Goal: Information Seeking & Learning: Understand process/instructions

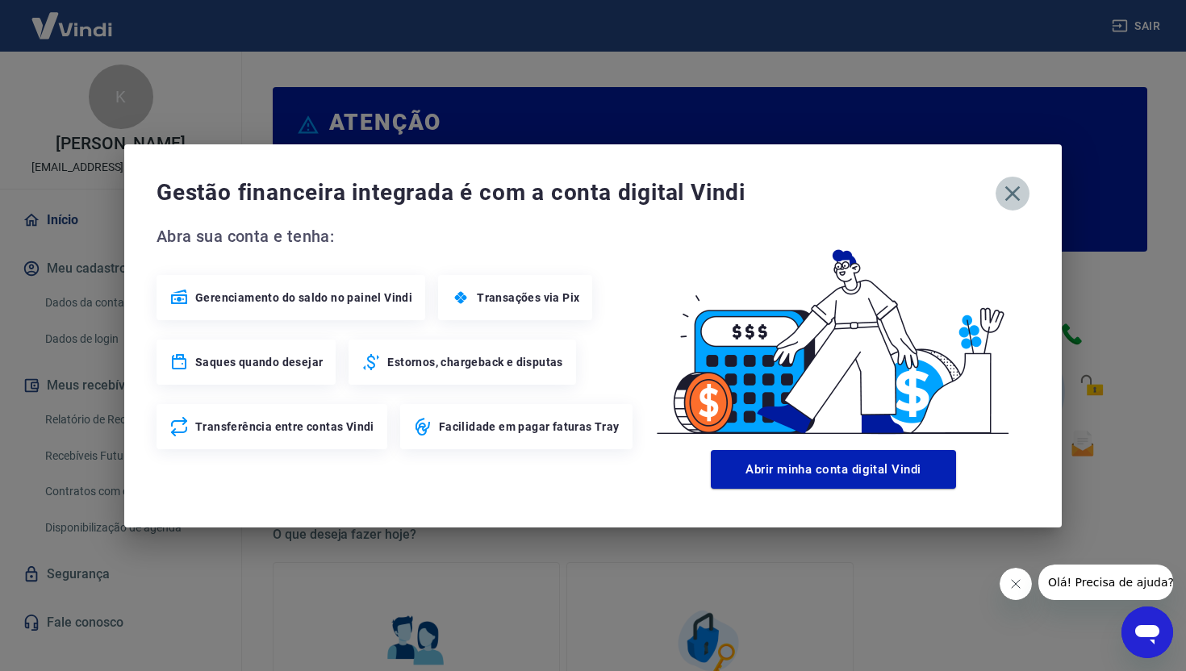
click at [1019, 193] on icon "button" at bounding box center [1012, 194] width 26 height 26
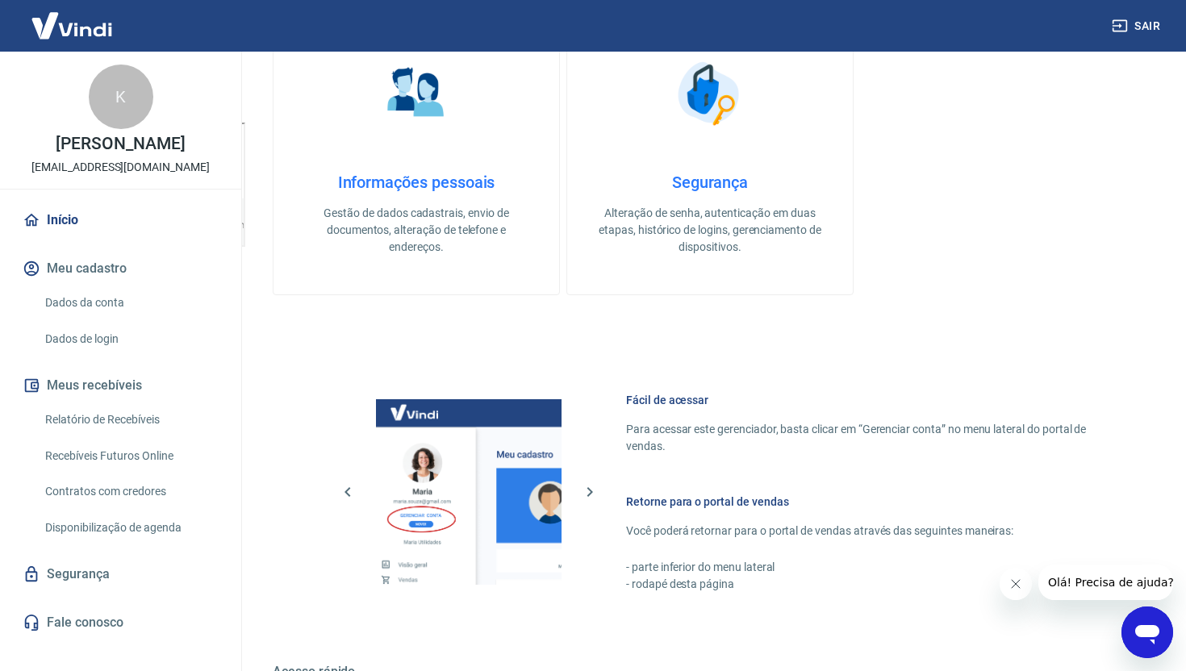
scroll to position [786, 0]
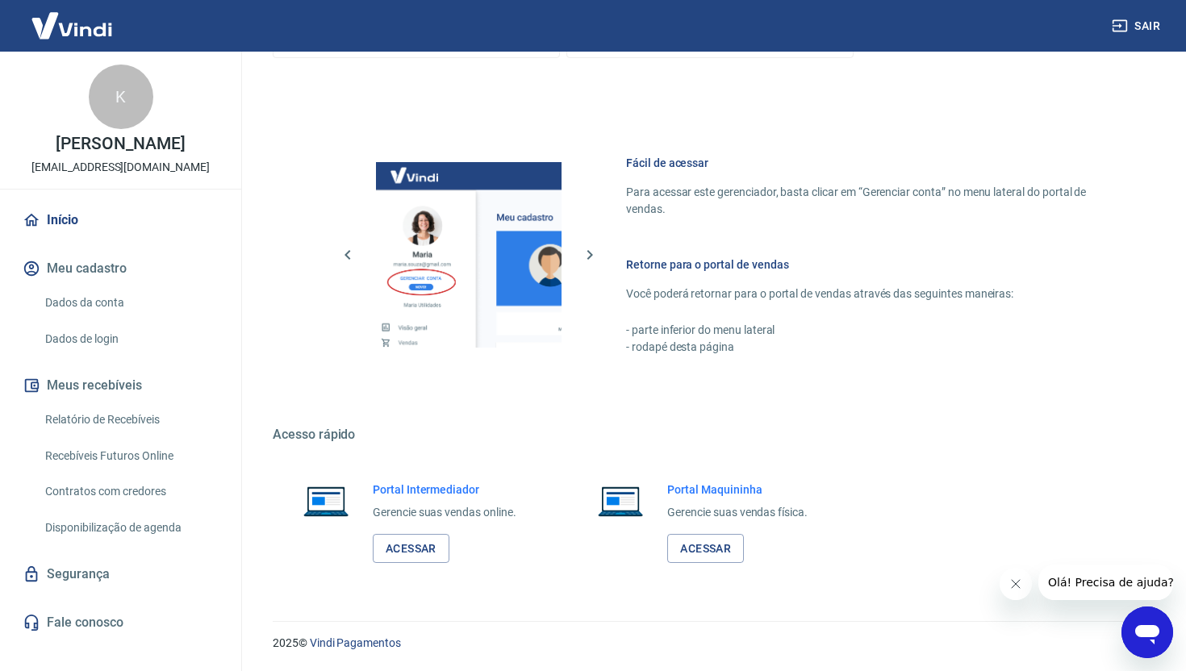
click at [113, 304] on link "Dados da conta" at bounding box center [130, 302] width 183 height 33
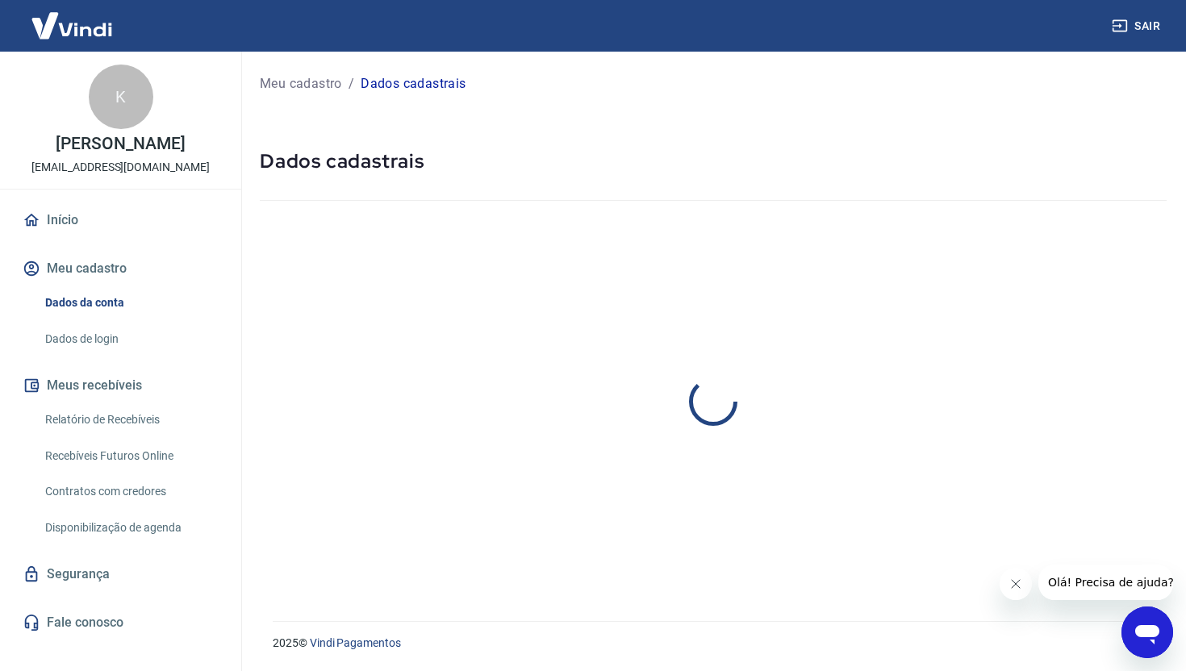
select select "SP"
select select "business"
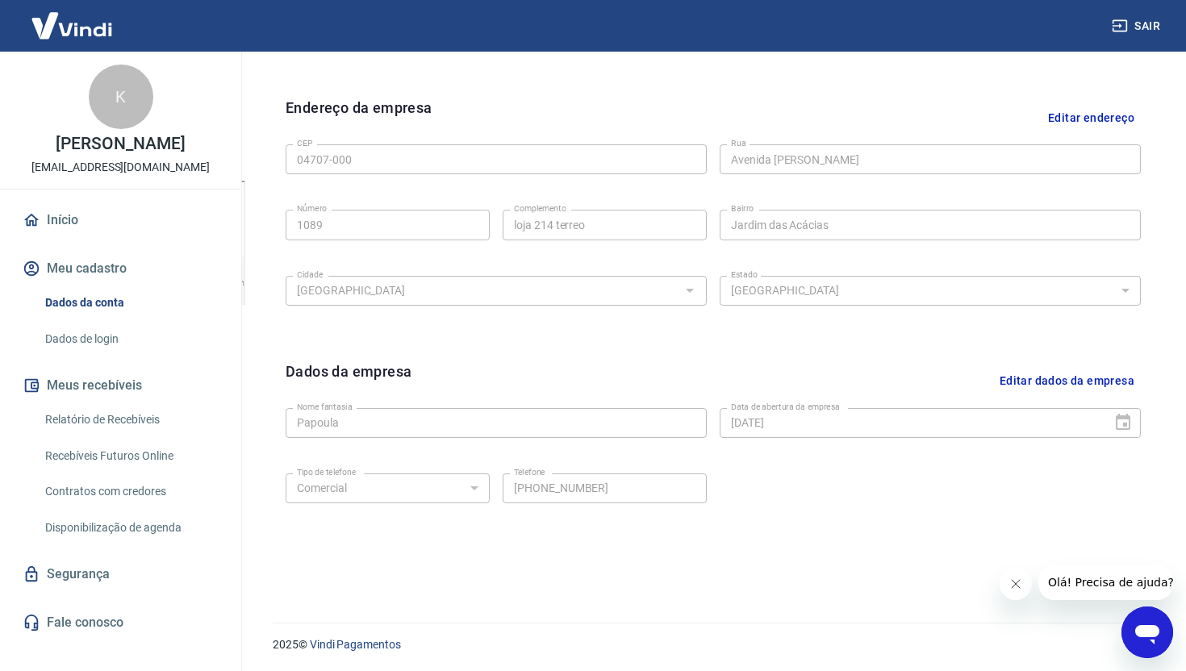
scroll to position [492, 0]
click at [97, 384] on button "Meus recebíveis" at bounding box center [120, 385] width 202 height 35
click at [108, 384] on button "Meus recebíveis" at bounding box center [120, 385] width 202 height 35
click at [101, 423] on link "Relatório de Recebíveis" at bounding box center [130, 419] width 183 height 33
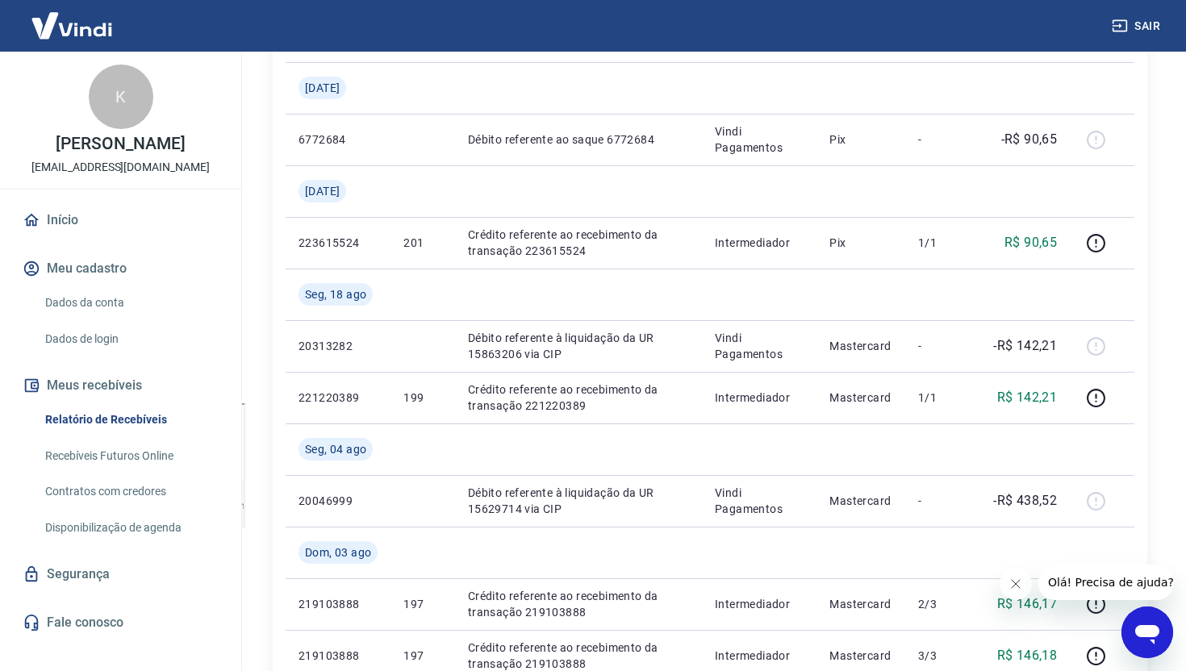
scroll to position [267, 0]
click at [114, 109] on div "K" at bounding box center [121, 97] width 65 height 65
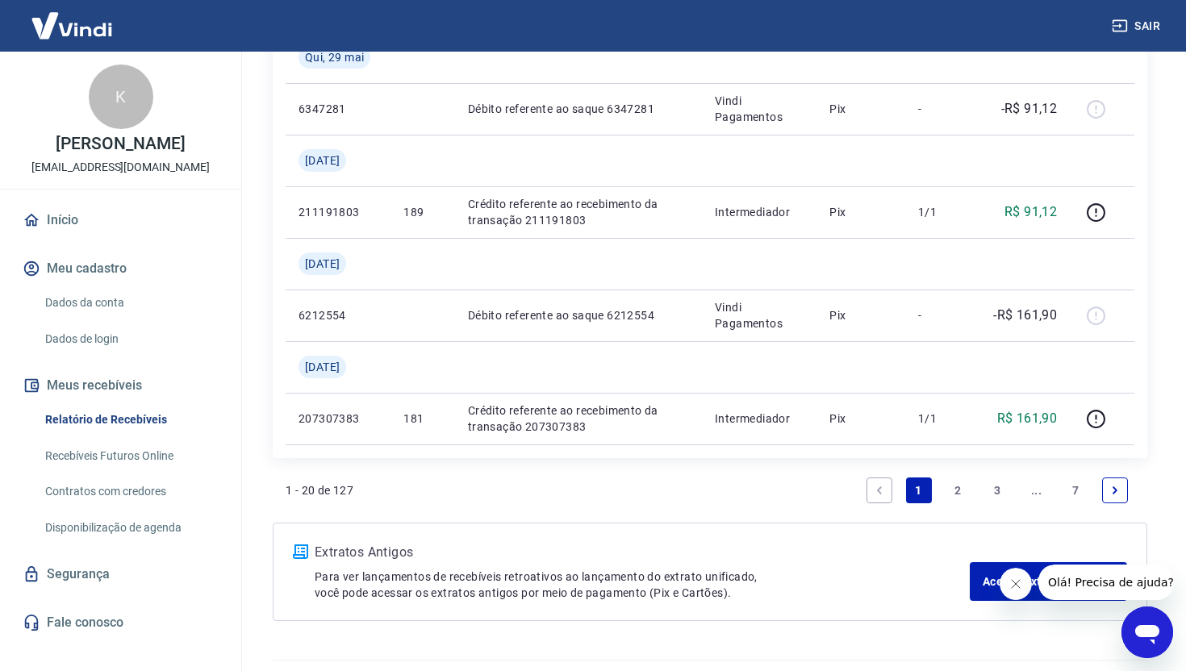
scroll to position [1630, 0]
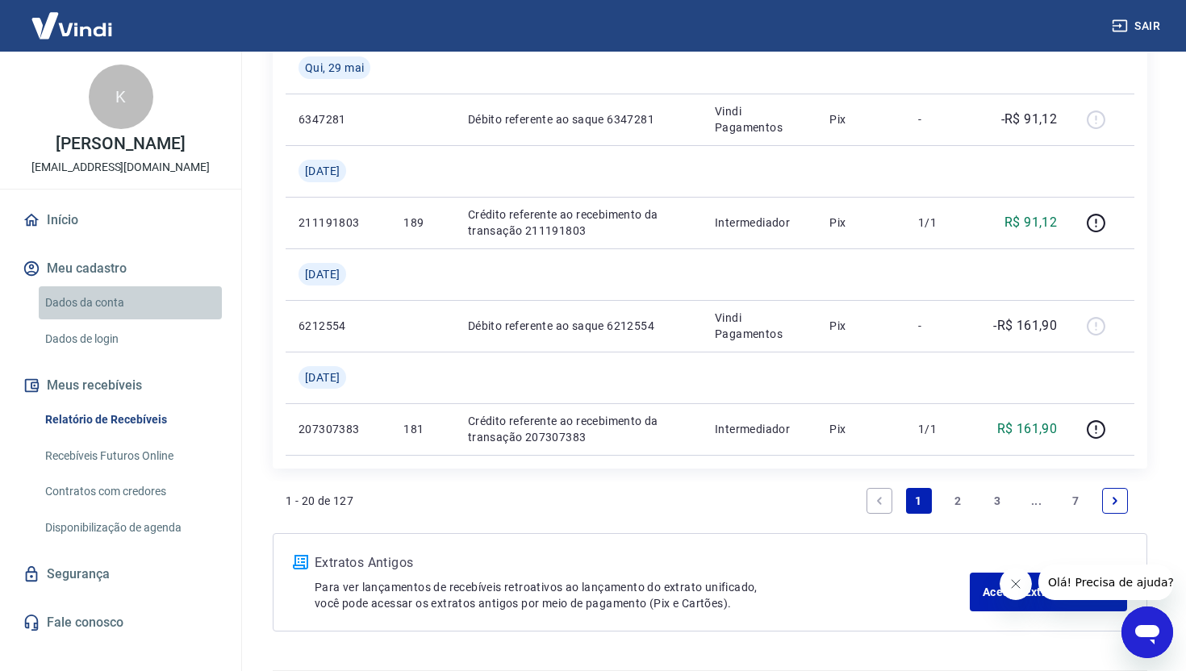
click at [88, 306] on link "Dados da conta" at bounding box center [130, 302] width 183 height 33
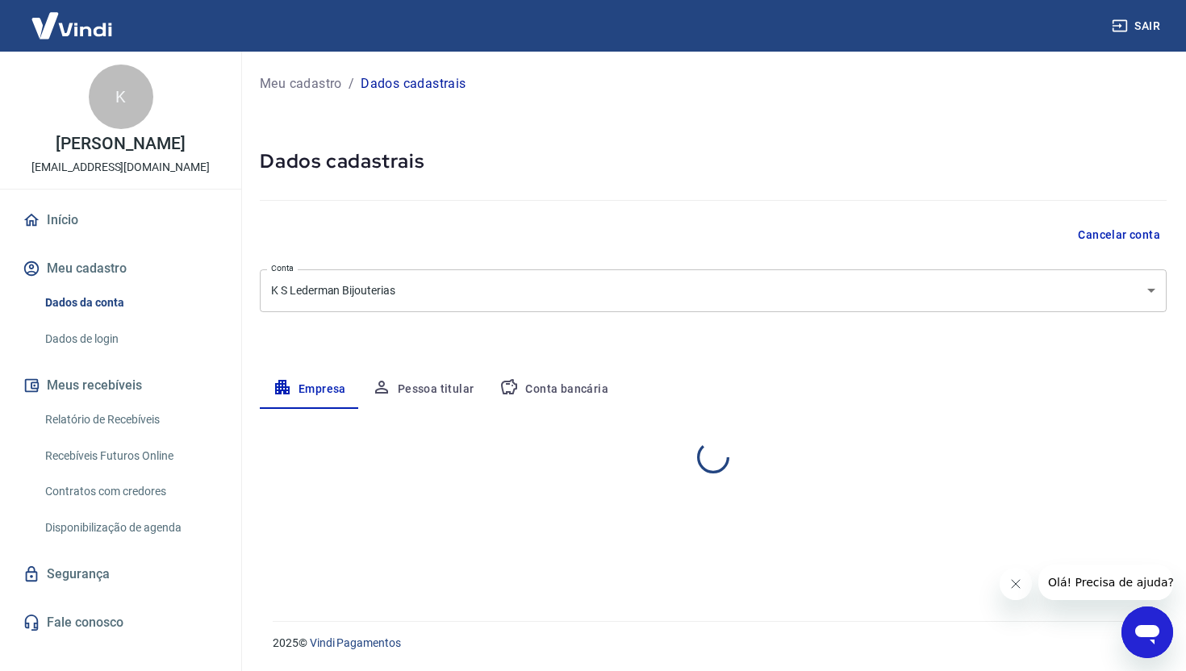
select select "SP"
select select "business"
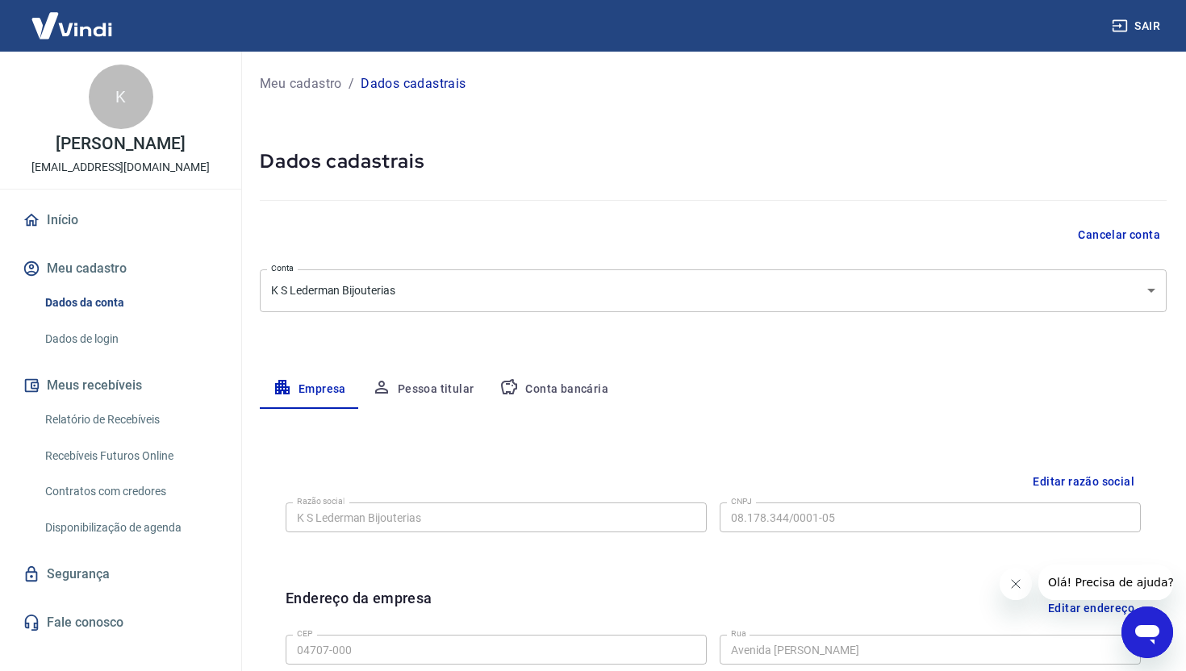
click at [560, 388] on button "Conta bancária" at bounding box center [553, 389] width 135 height 39
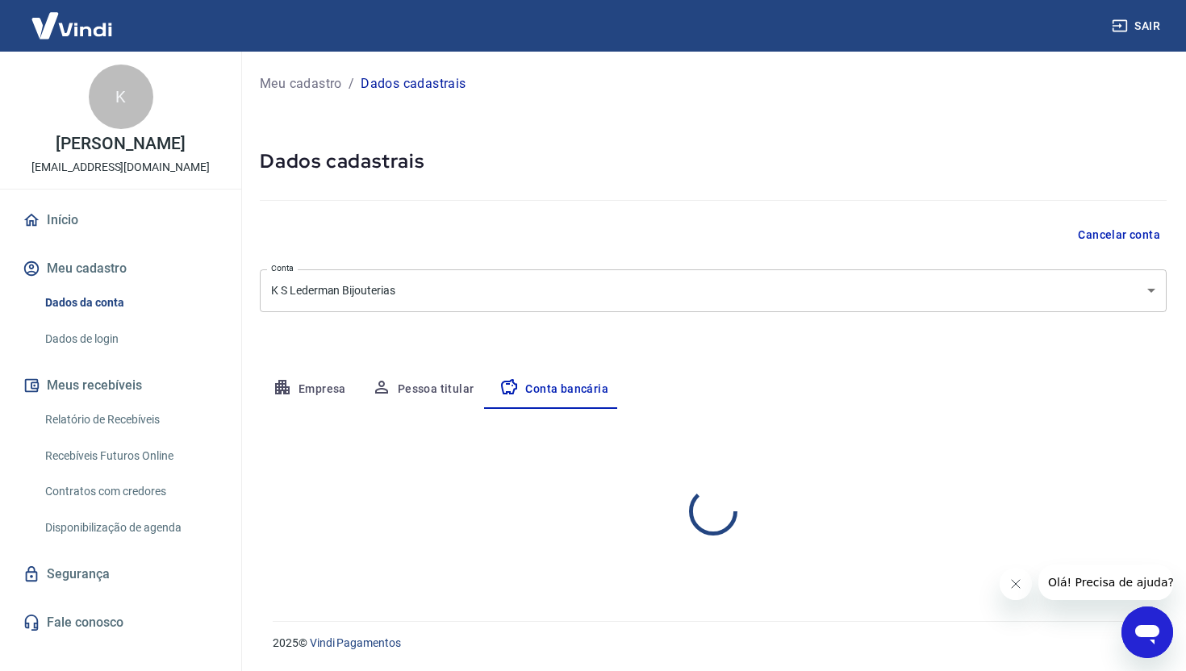
select select "1"
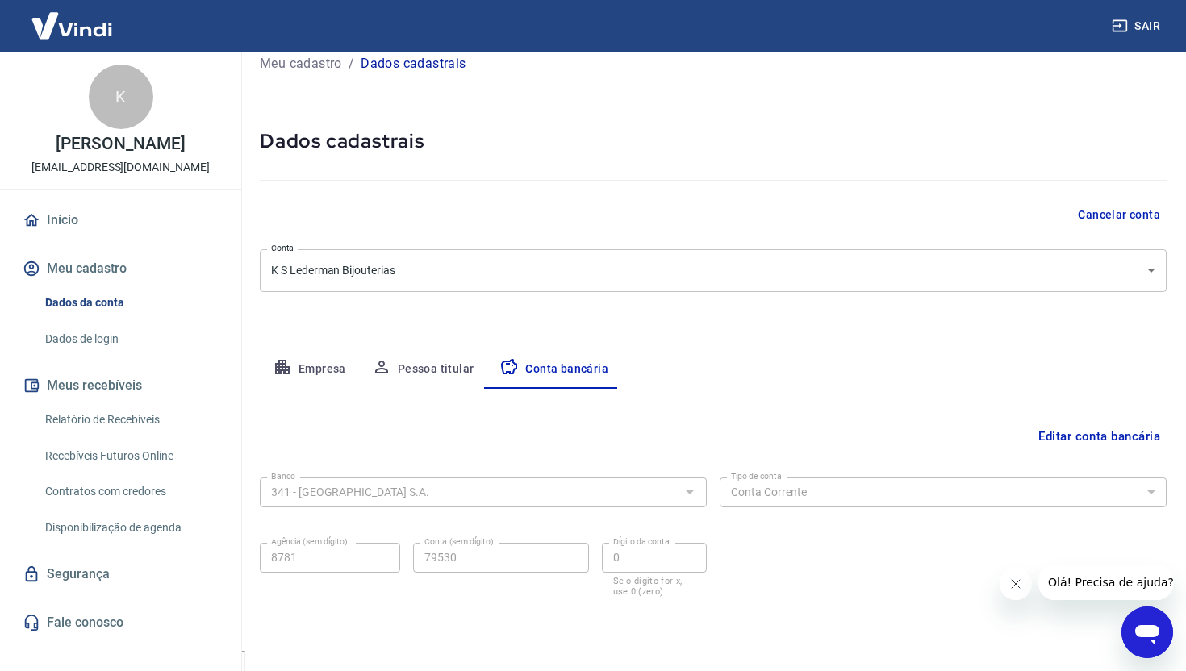
scroll to position [64, 0]
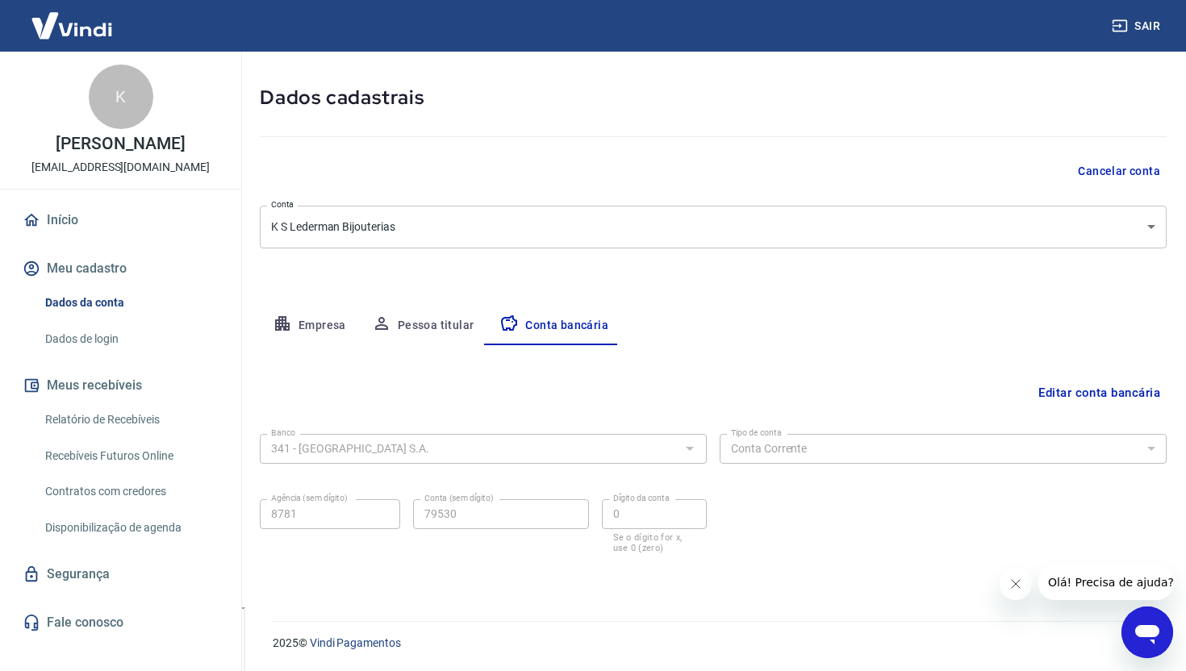
click at [115, 422] on link "Relatório de Recebíveis" at bounding box center [130, 419] width 183 height 33
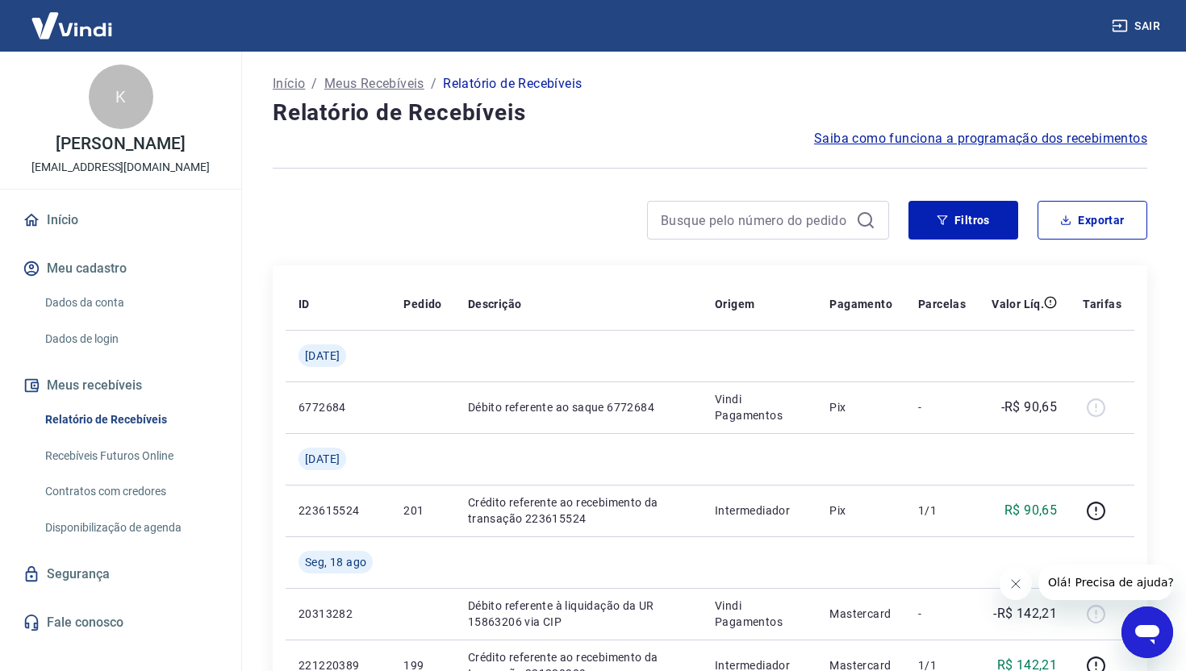
click at [120, 488] on link "Contratos com credores" at bounding box center [130, 491] width 183 height 33
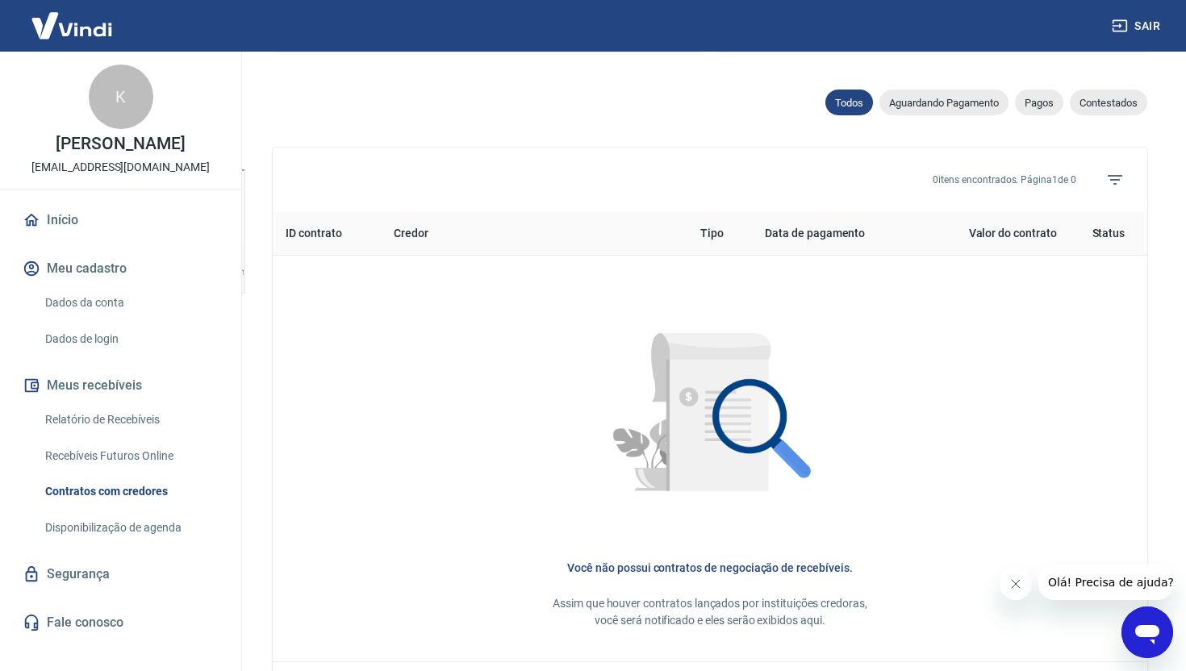
scroll to position [515, 0]
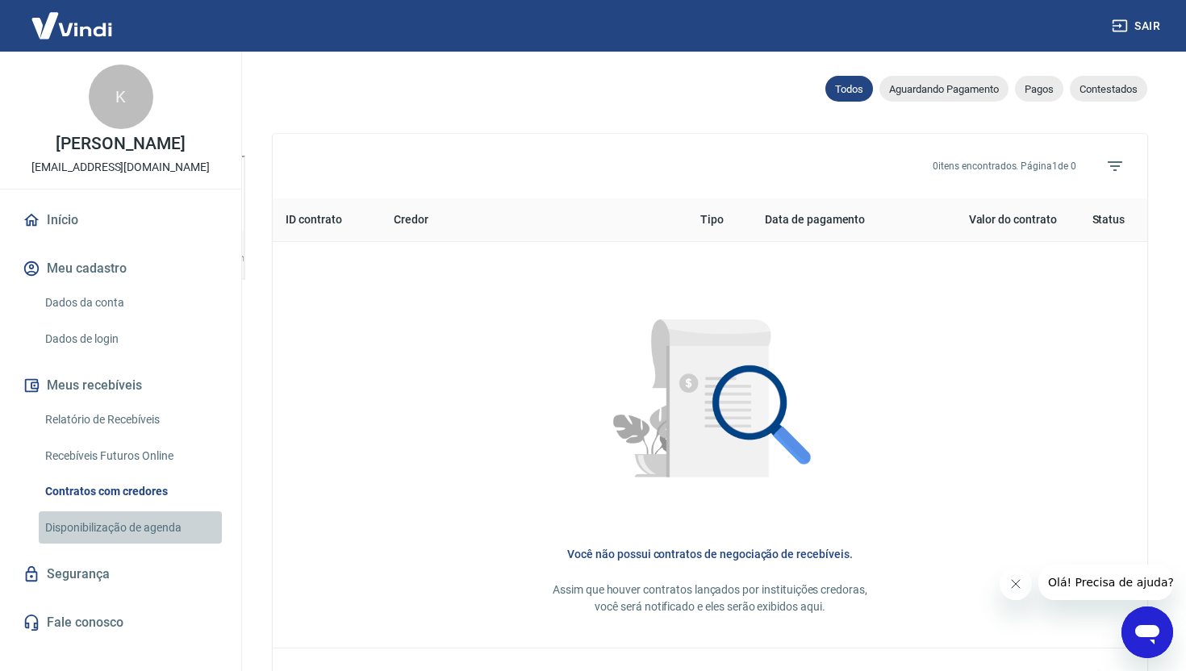
click at [112, 536] on link "Disponibilização de agenda" at bounding box center [130, 527] width 183 height 33
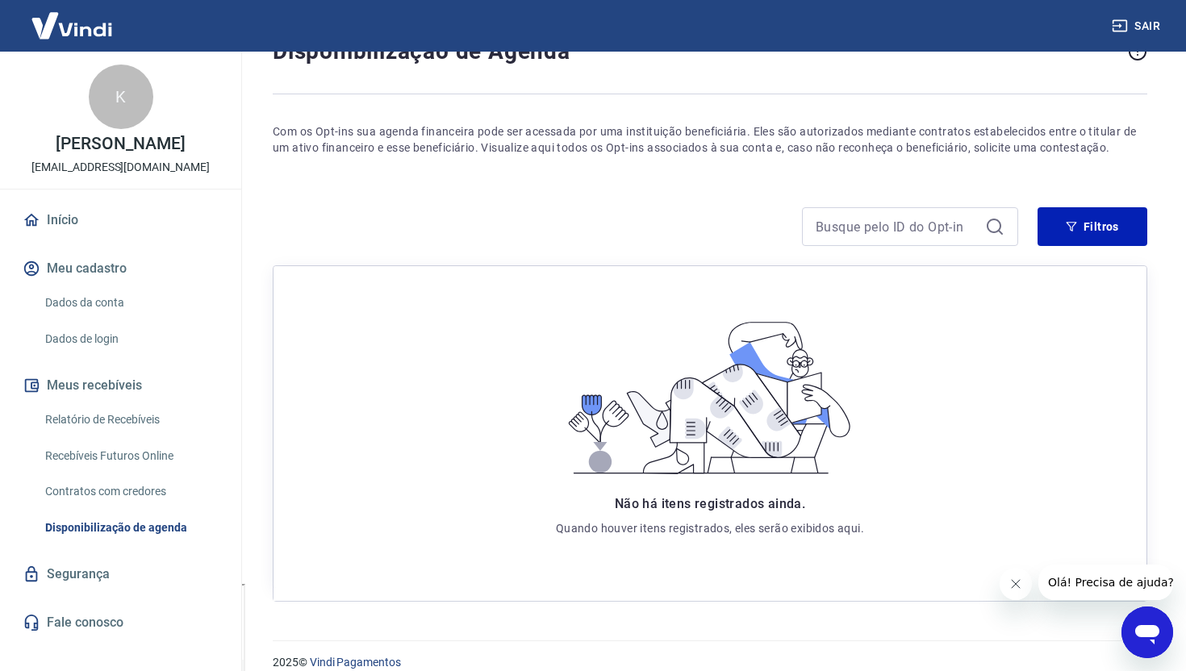
scroll to position [107, 0]
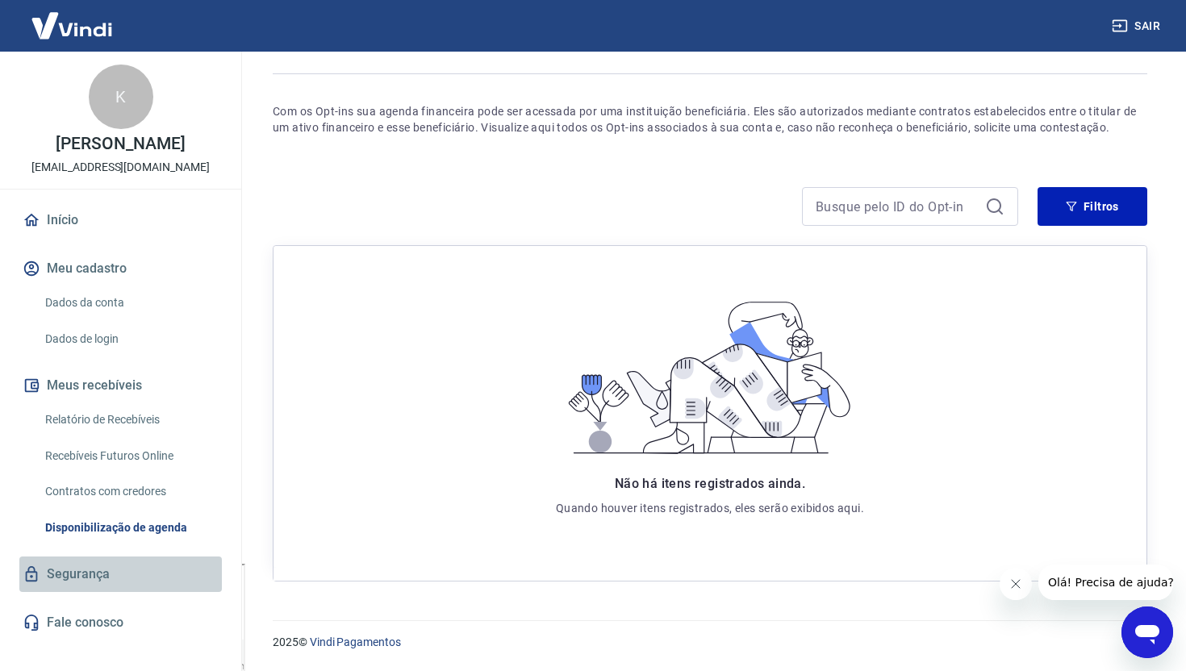
click at [97, 575] on link "Segurança" at bounding box center [120, 574] width 202 height 35
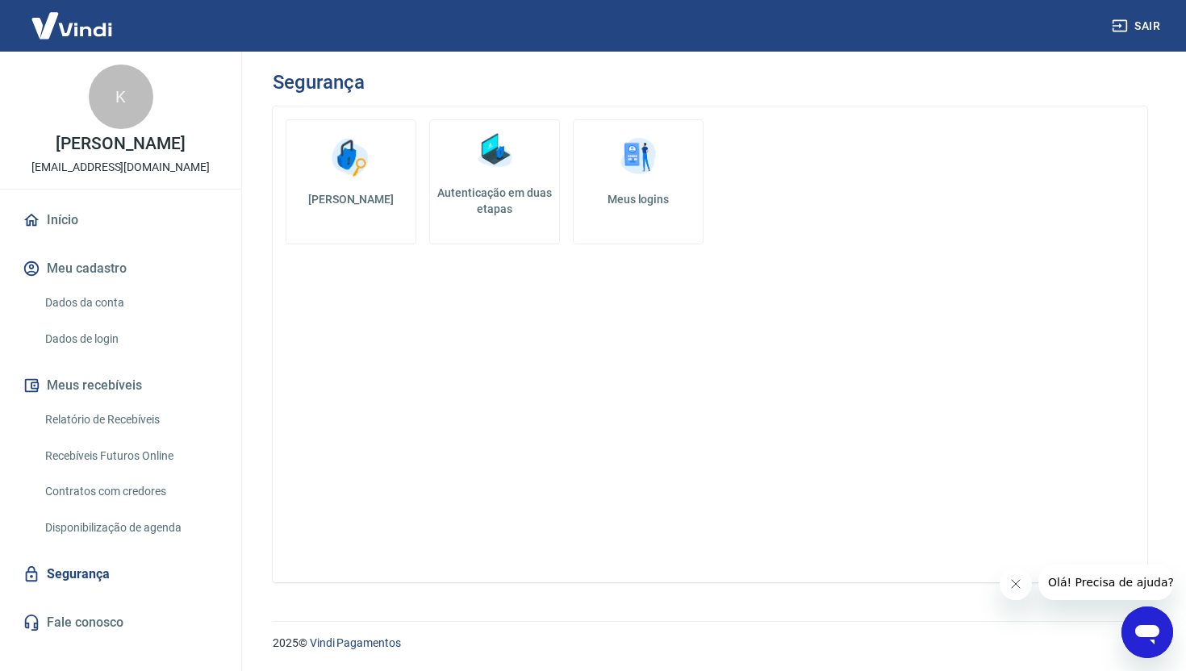
click at [105, 418] on link "Relatório de Recebíveis" at bounding box center [130, 419] width 183 height 33
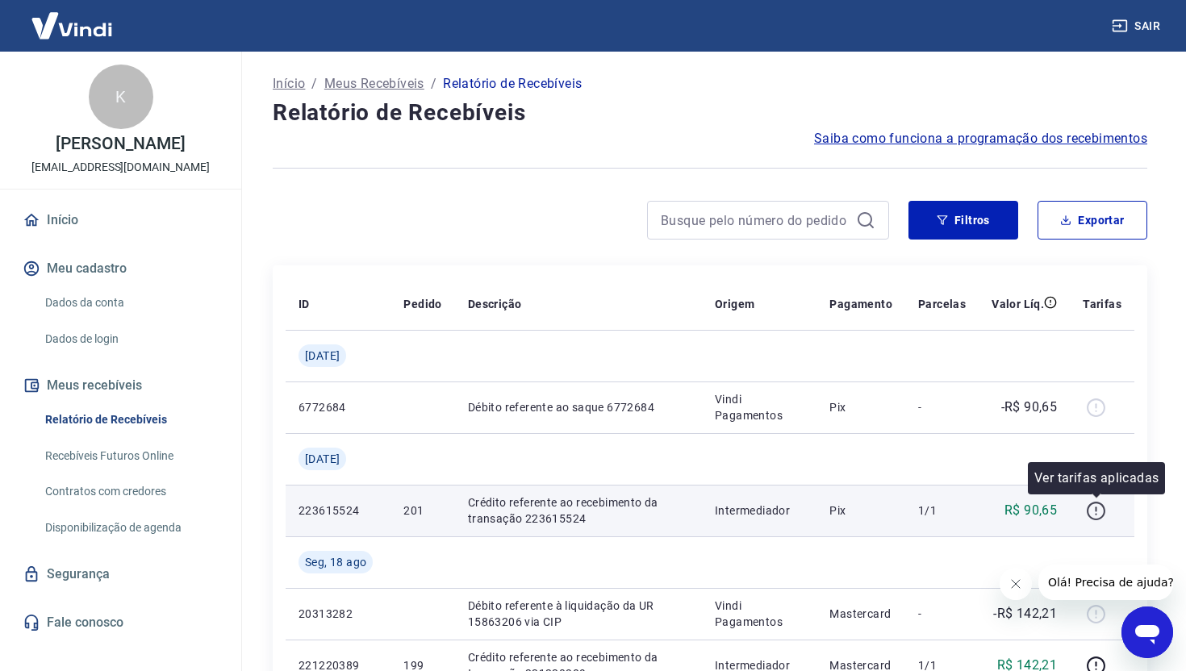
click at [1097, 513] on icon "button" at bounding box center [1096, 511] width 20 height 20
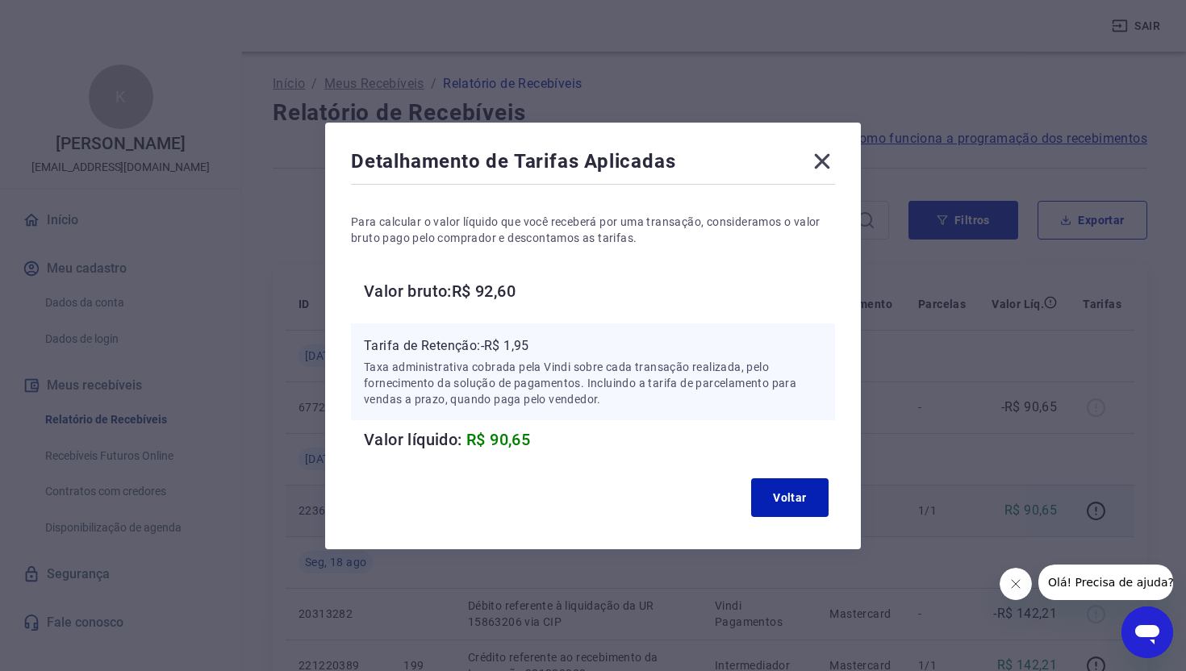
click at [819, 159] on icon at bounding box center [822, 160] width 15 height 15
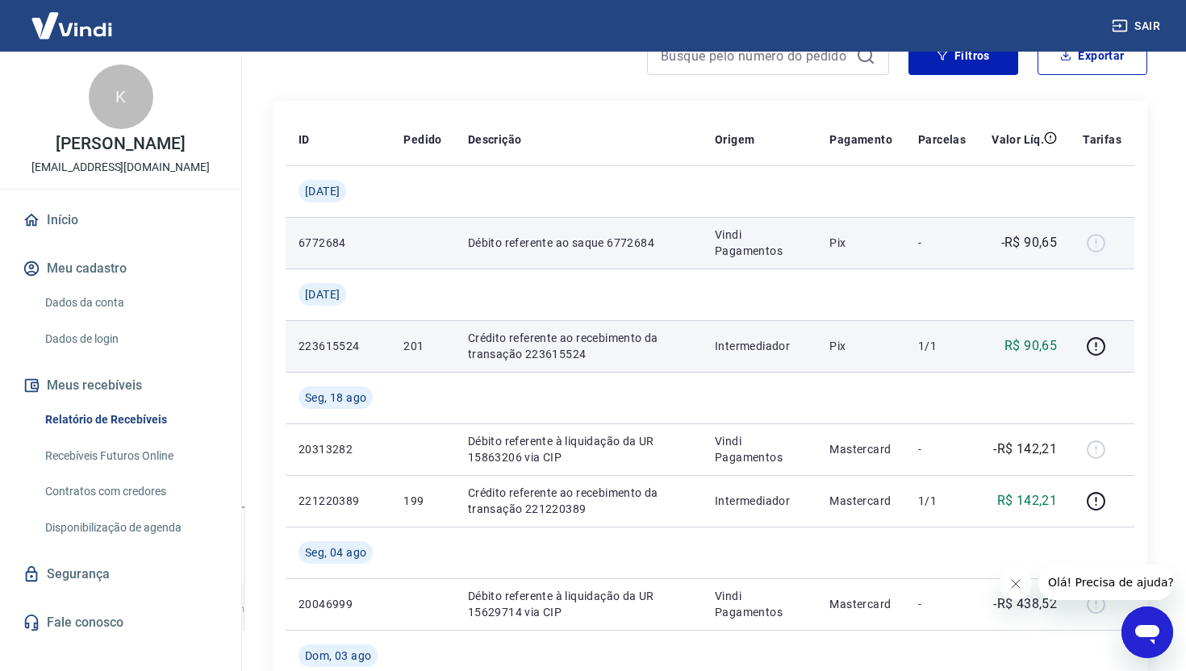
scroll to position [165, 0]
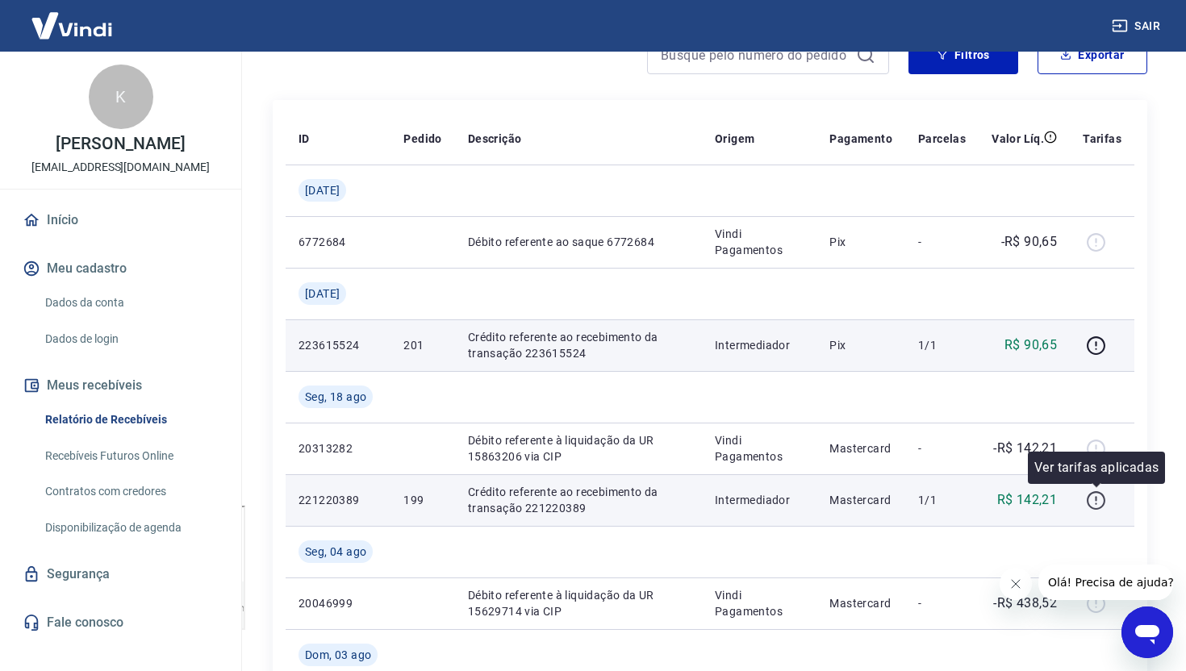
click at [1097, 501] on icon "button" at bounding box center [1096, 500] width 20 height 20
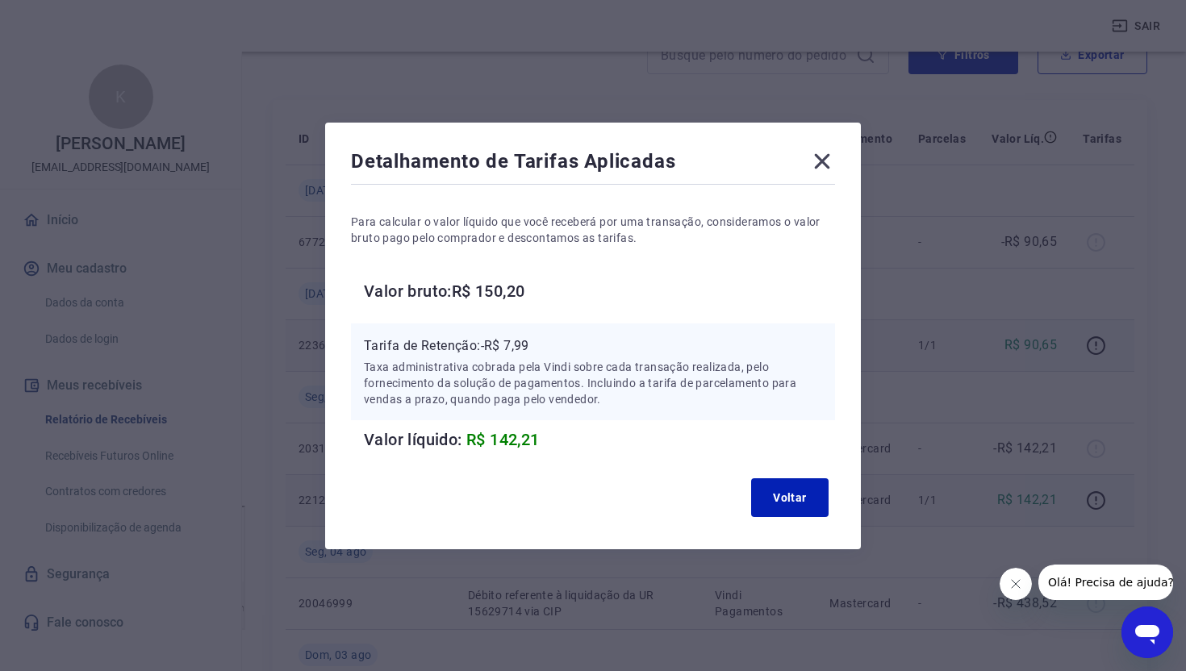
click at [813, 153] on icon at bounding box center [822, 161] width 26 height 26
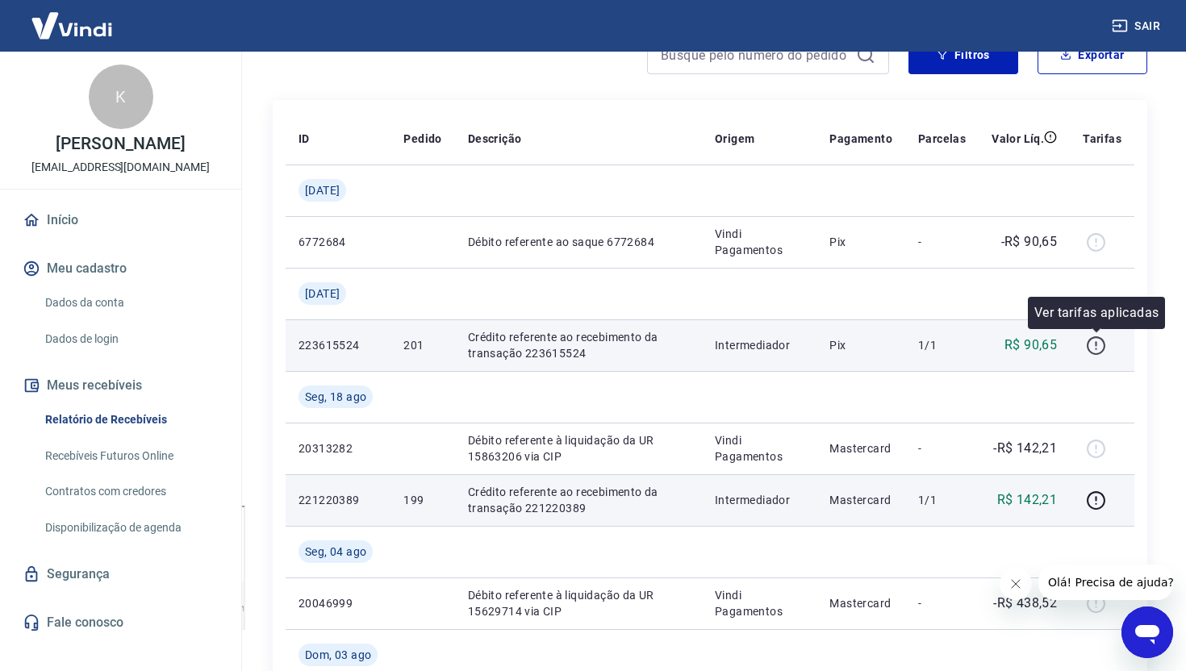
click at [1098, 344] on icon "button" at bounding box center [1096, 346] width 20 height 20
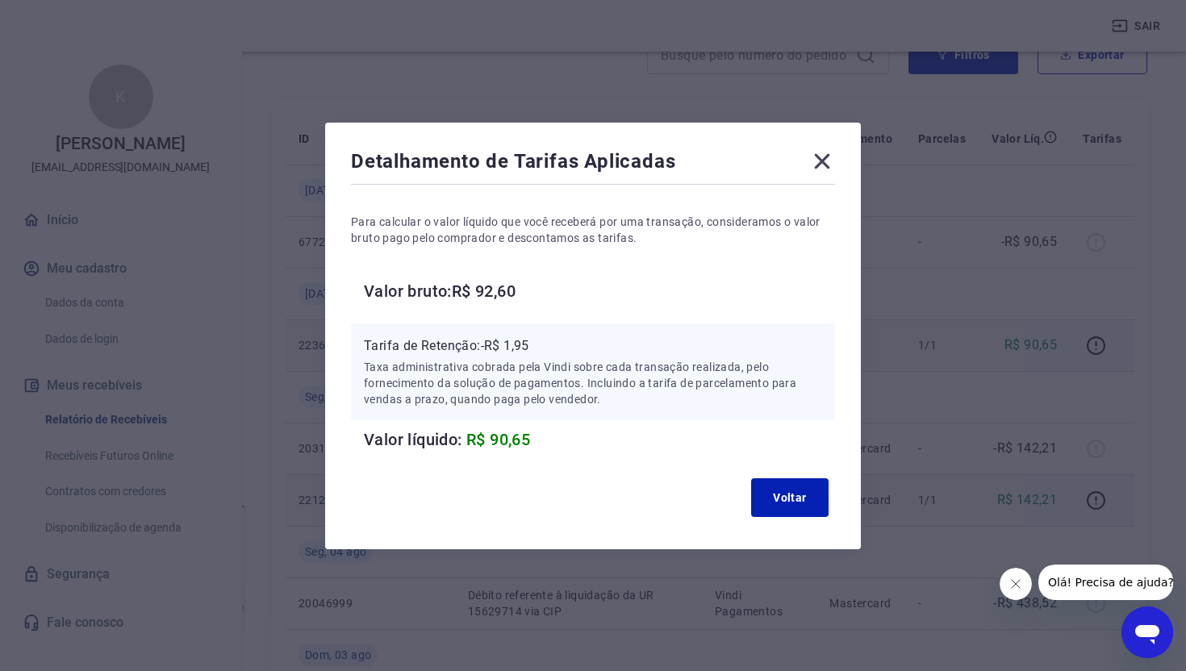
click at [824, 173] on div "Detalhamento de Tarifas Aplicadas" at bounding box center [593, 164] width 484 height 32
click at [822, 158] on icon at bounding box center [822, 161] width 26 height 26
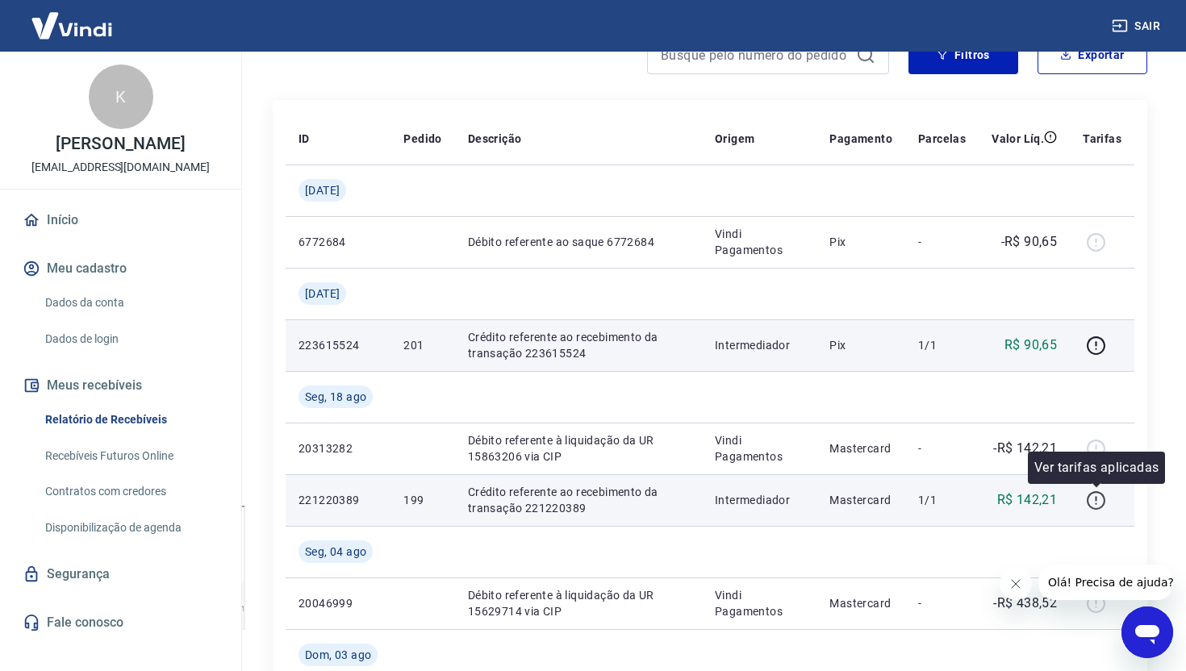
click at [1096, 495] on icon "button" at bounding box center [1096, 500] width 20 height 20
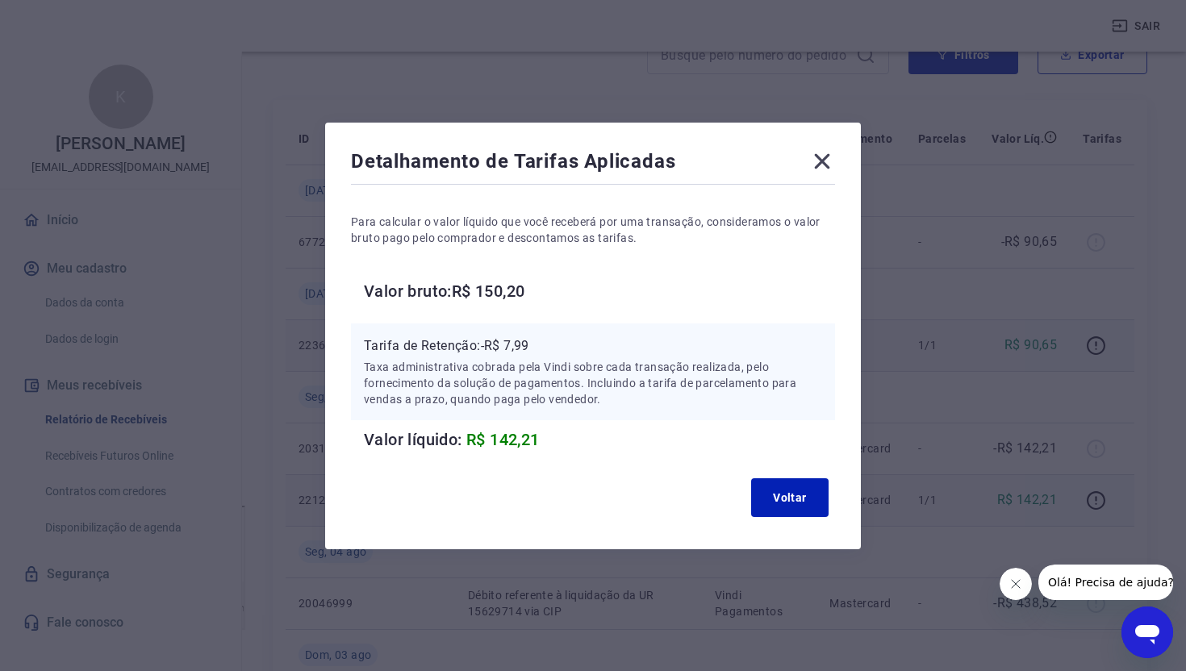
click at [820, 158] on icon at bounding box center [822, 161] width 26 height 26
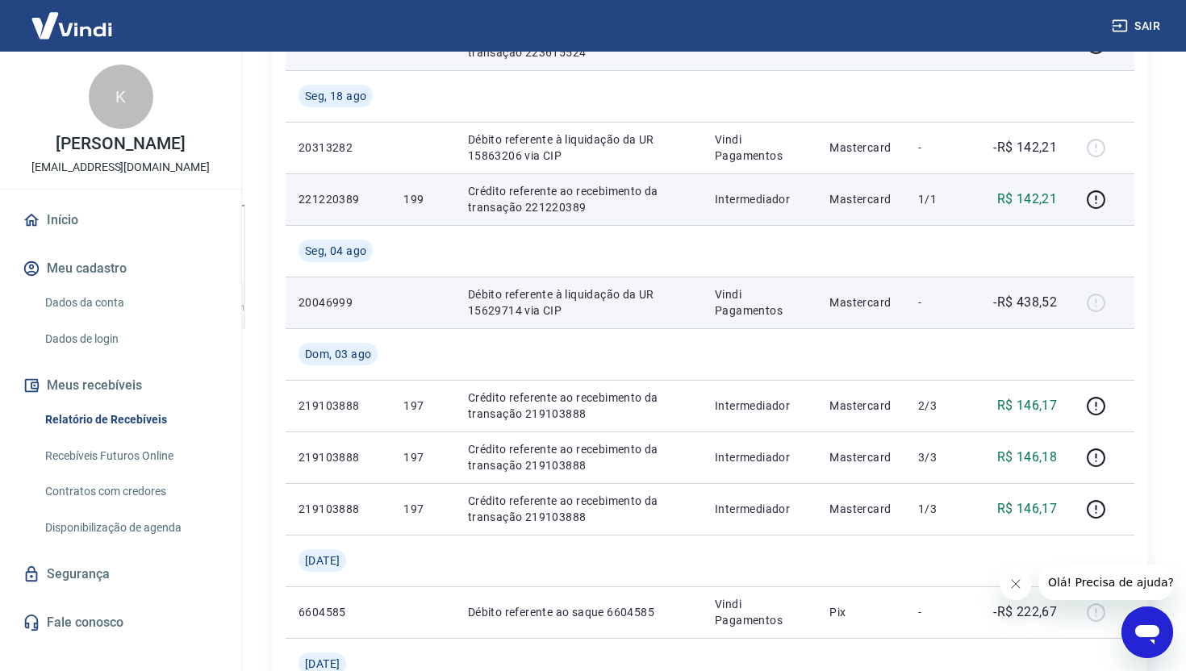
scroll to position [481, 0]
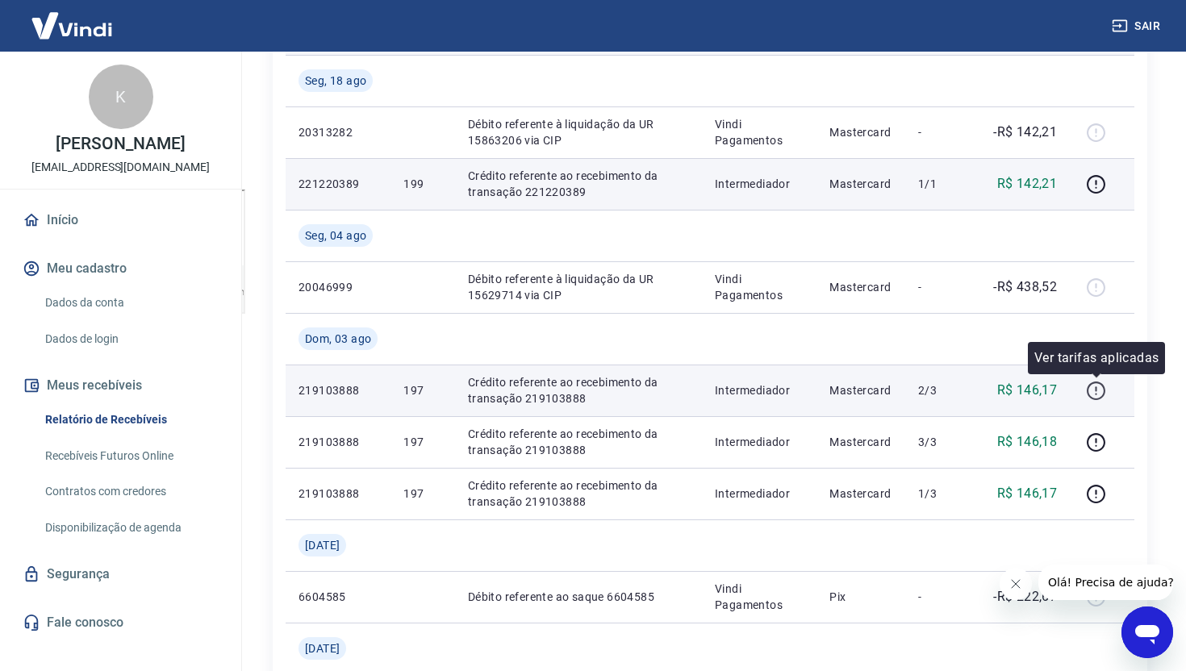
click at [1105, 389] on icon "button" at bounding box center [1095, 390] width 19 height 19
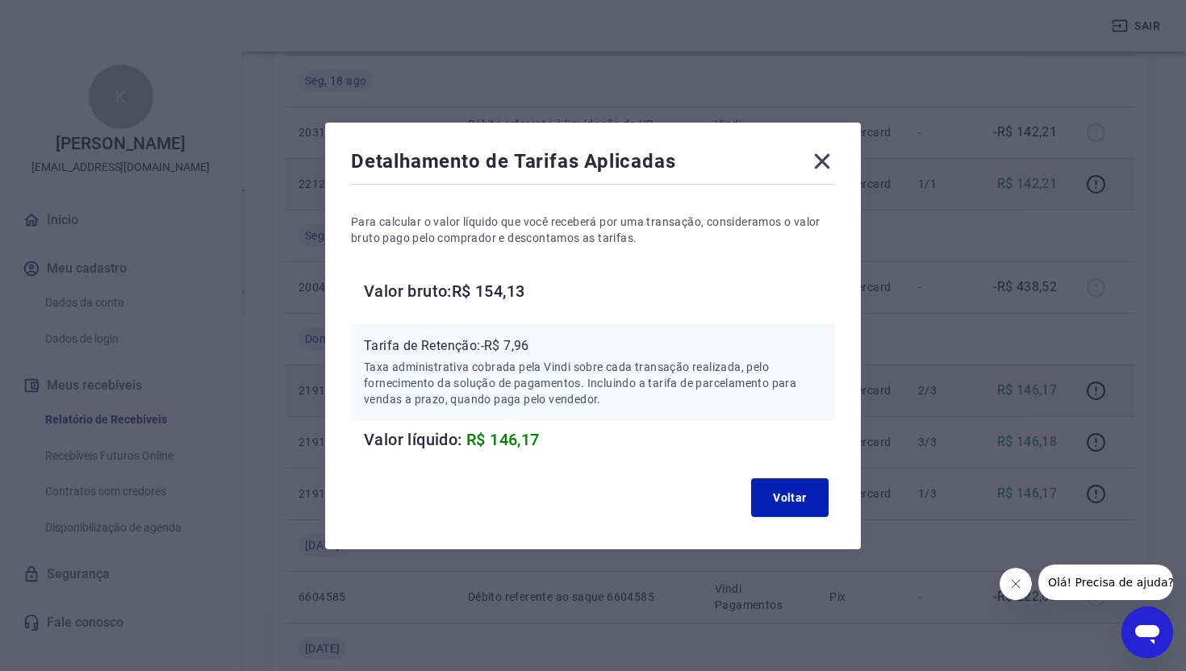
click at [822, 156] on icon at bounding box center [822, 161] width 26 height 26
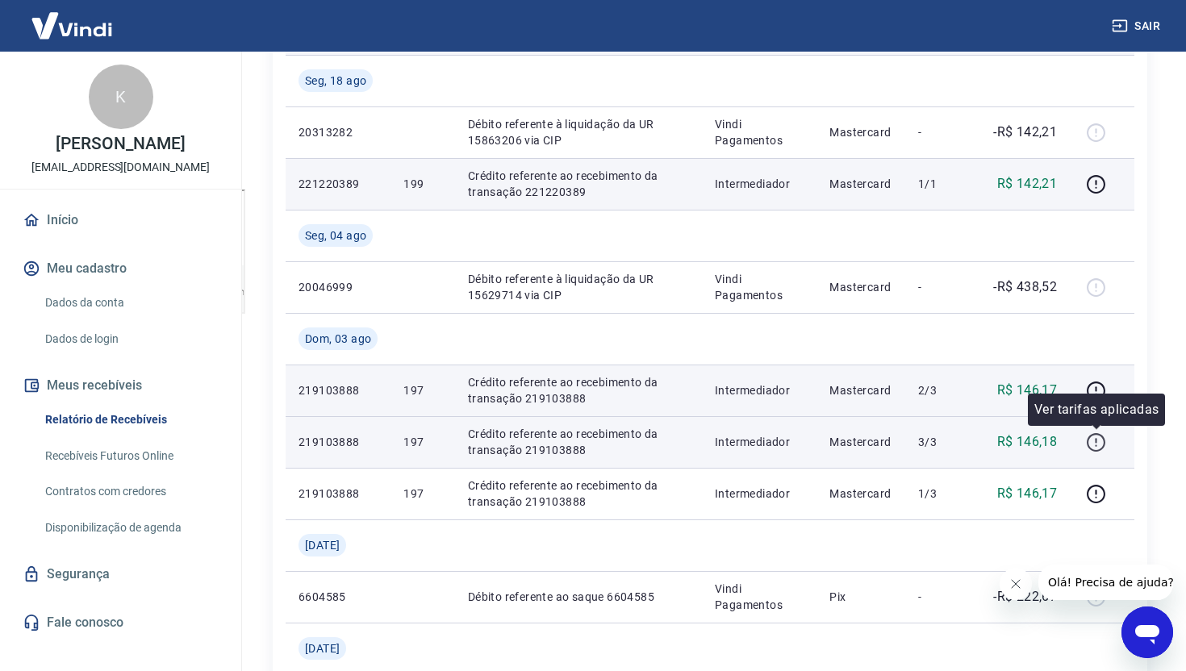
click at [1086, 439] on button "button" at bounding box center [1095, 442] width 26 height 26
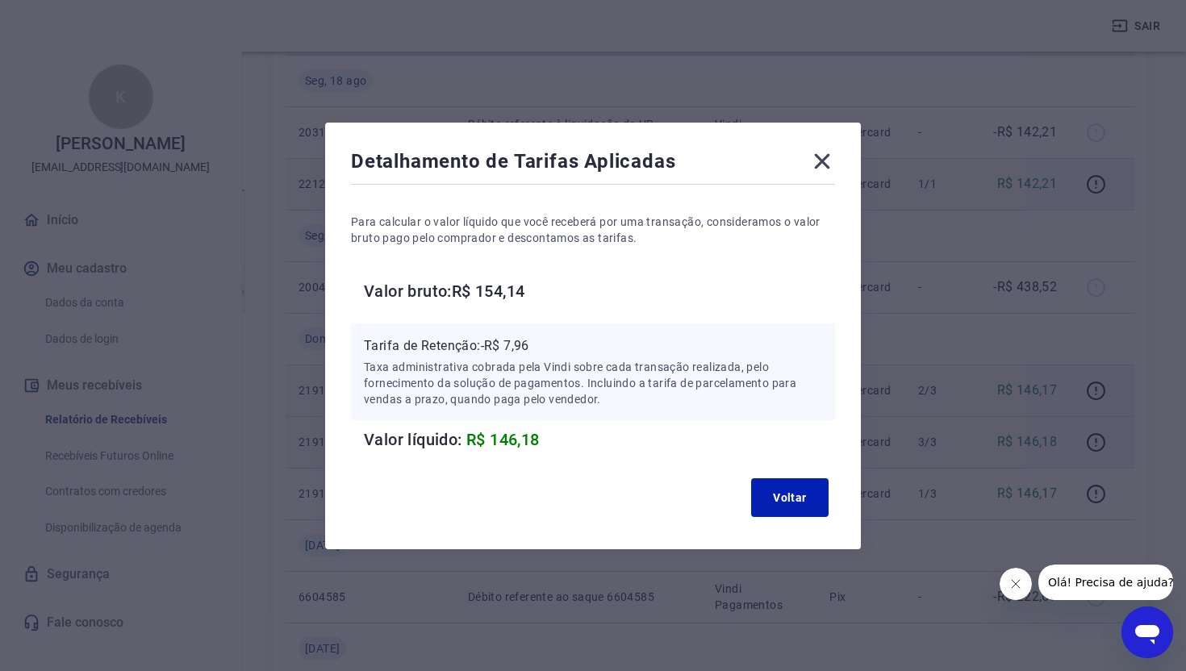
click at [818, 163] on icon at bounding box center [822, 160] width 15 height 15
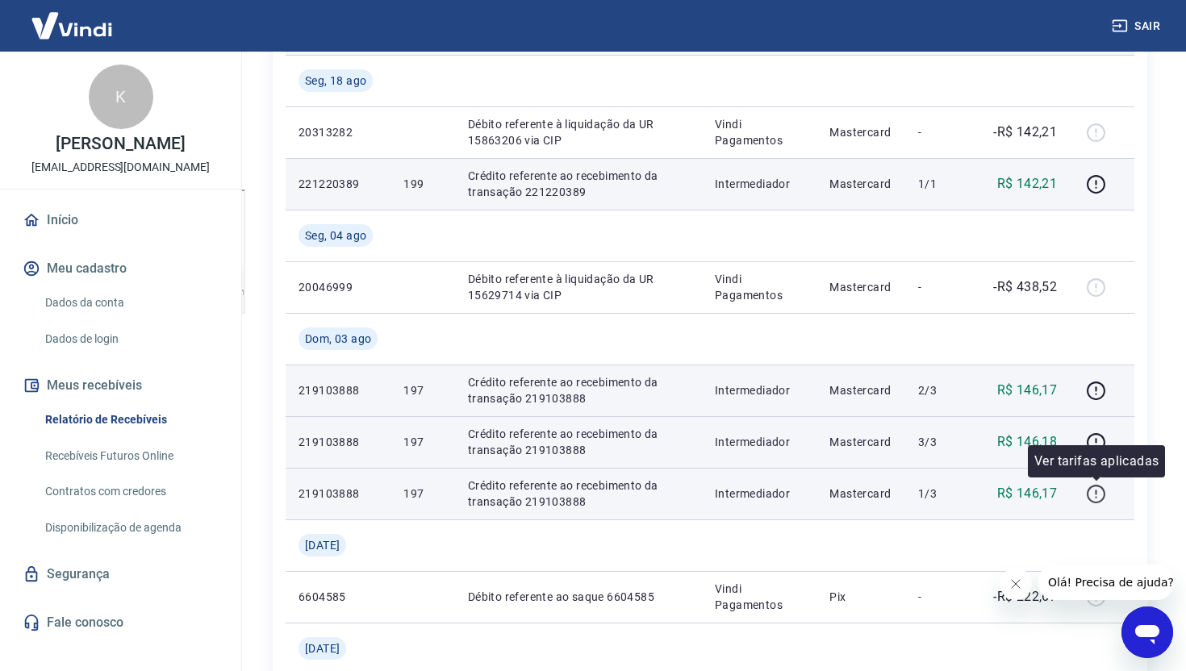
click at [1086, 494] on button "button" at bounding box center [1095, 494] width 26 height 26
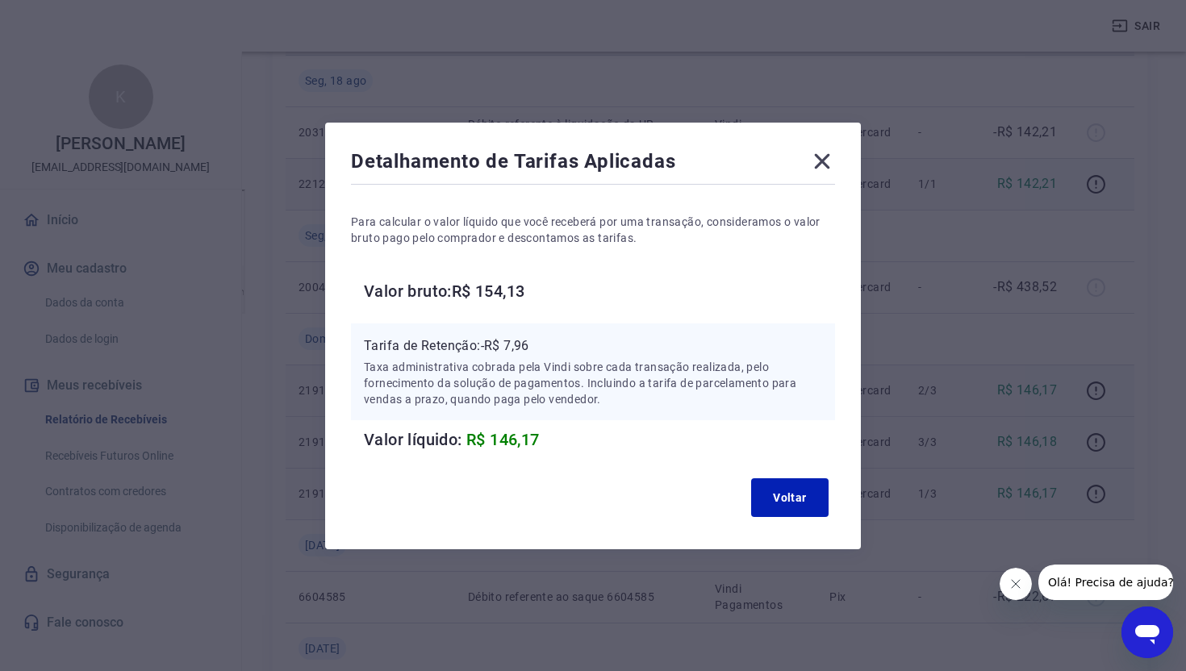
click at [819, 160] on icon at bounding box center [822, 161] width 26 height 26
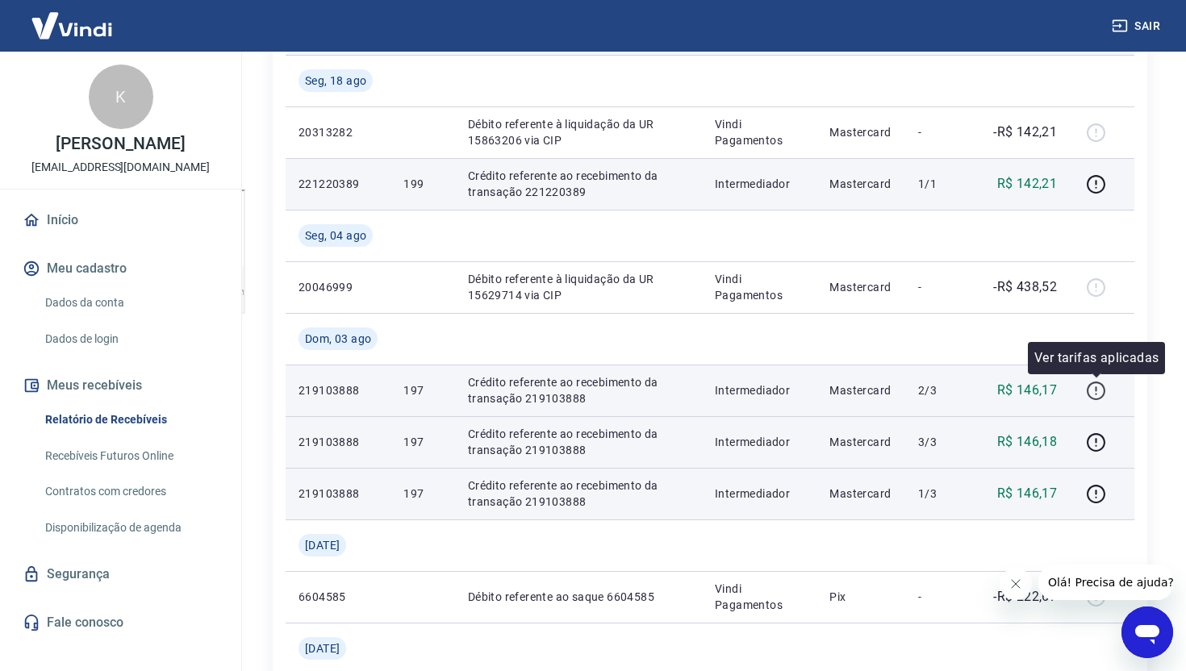
click at [1095, 397] on icon "button" at bounding box center [1096, 391] width 20 height 20
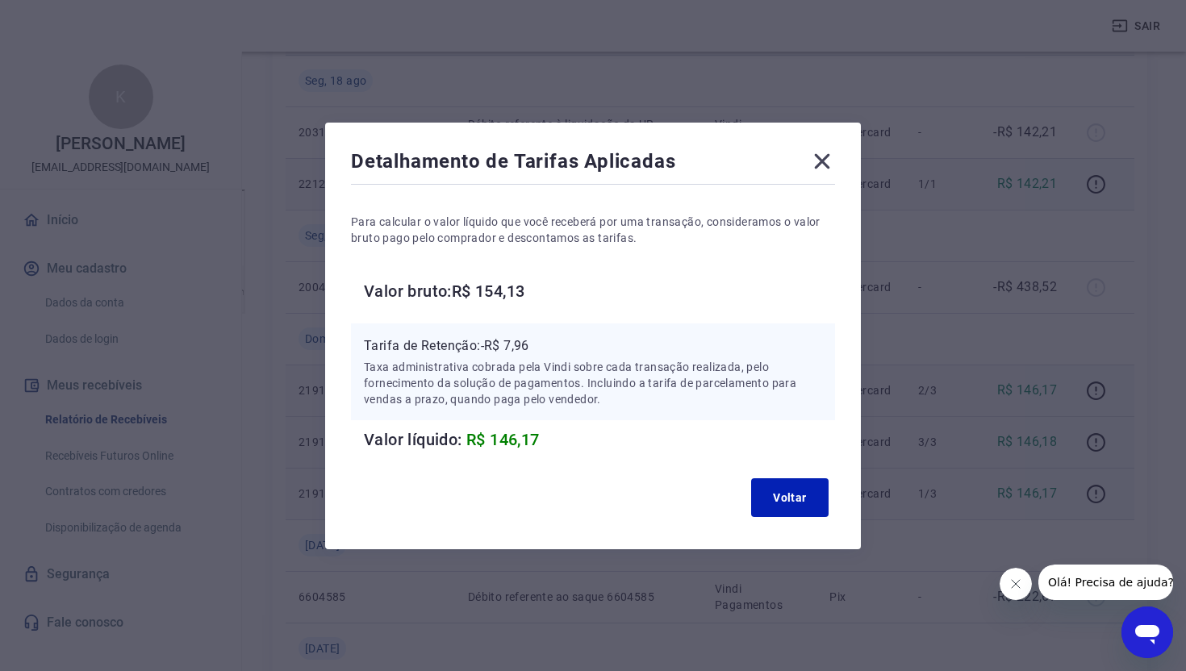
click at [823, 160] on icon at bounding box center [822, 160] width 15 height 15
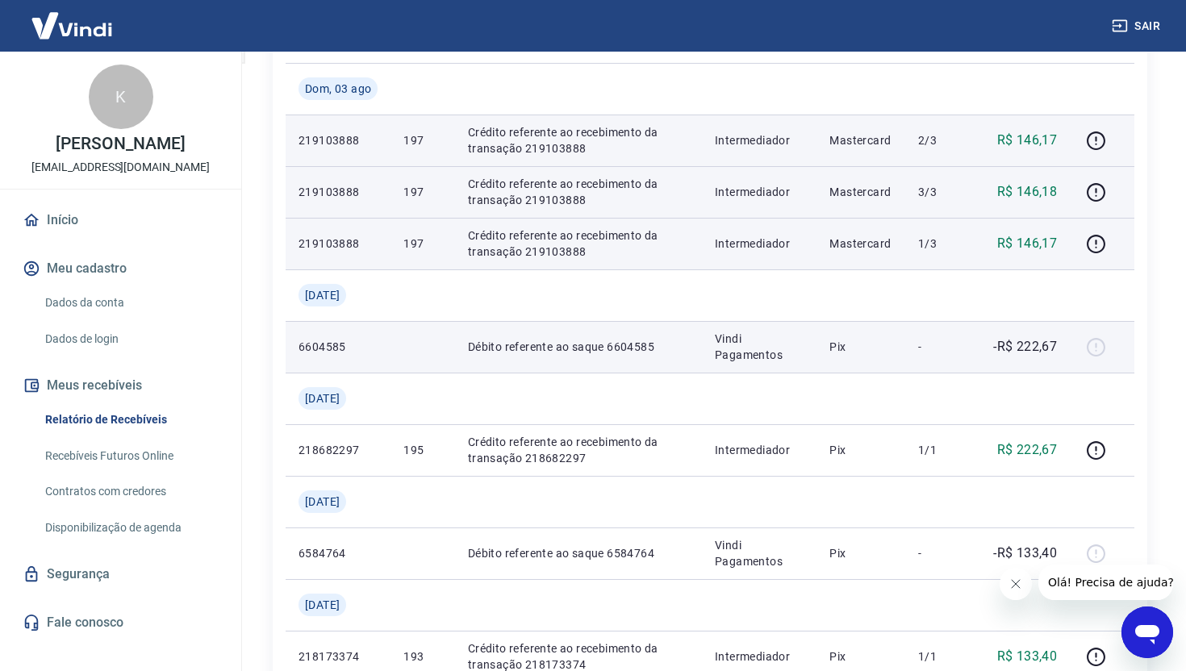
scroll to position [731, 0]
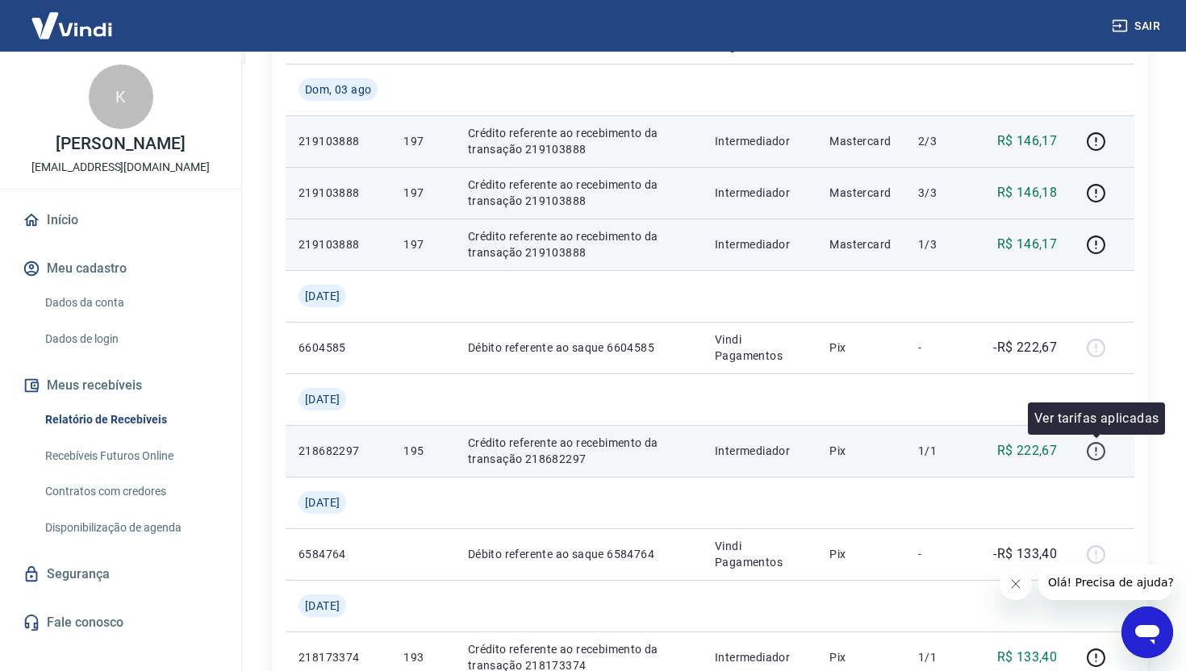
click at [1101, 455] on icon "button" at bounding box center [1096, 451] width 20 height 20
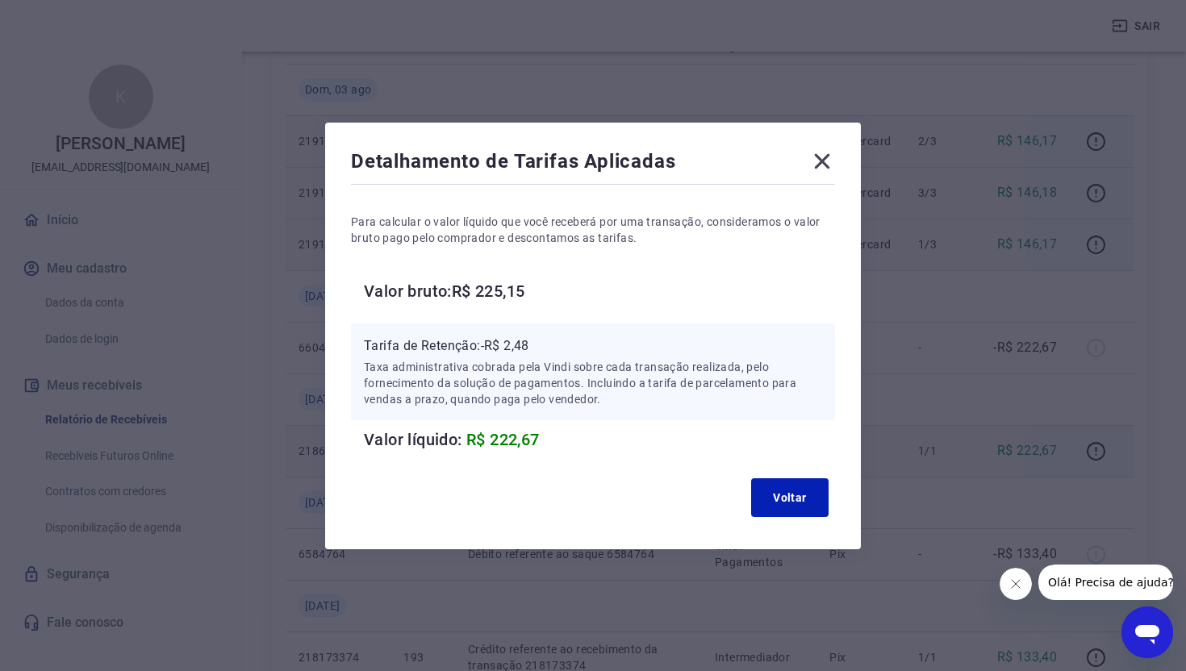
click at [825, 164] on icon at bounding box center [822, 160] width 15 height 15
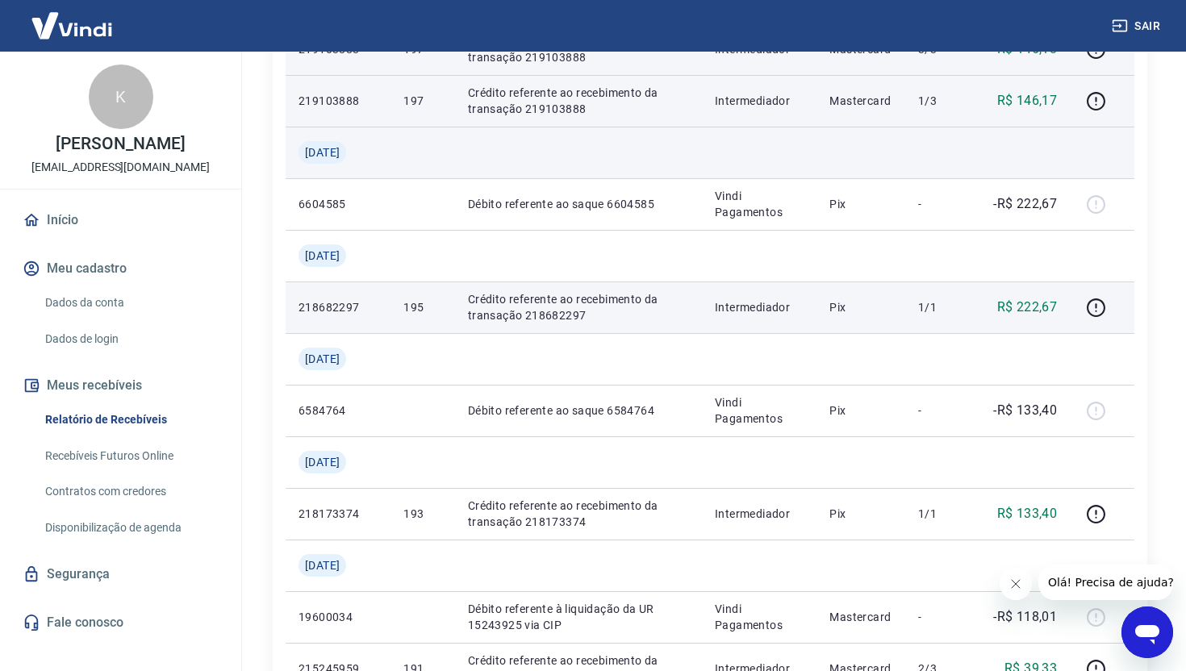
scroll to position [903, 0]
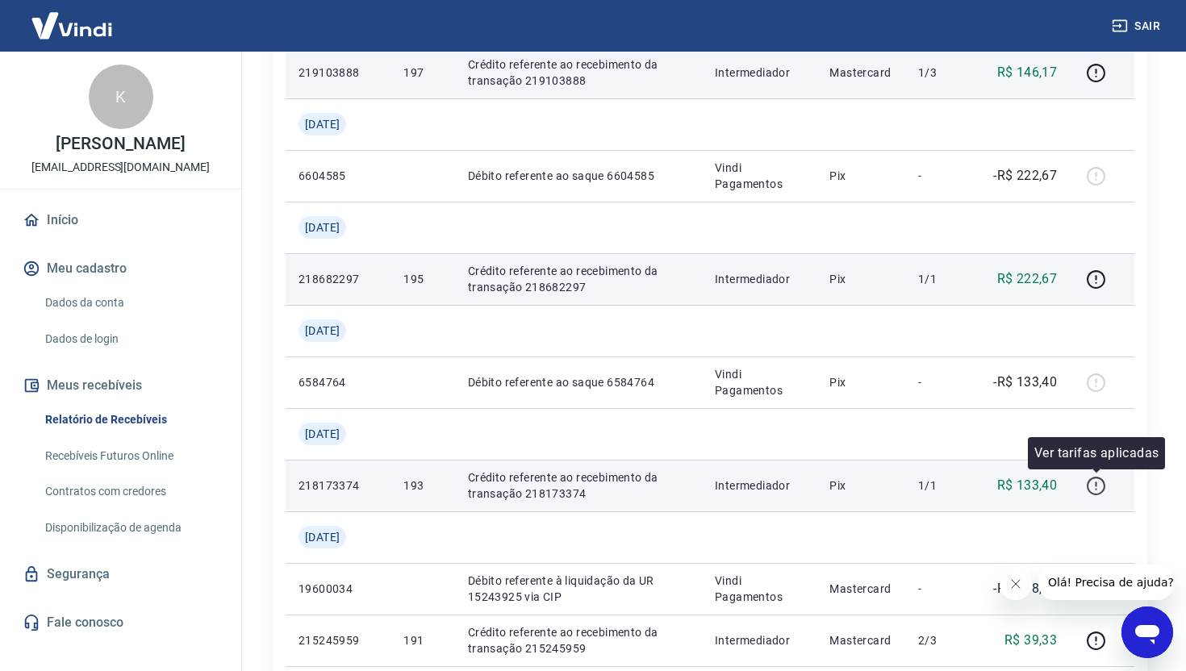
click at [1094, 487] on icon "button" at bounding box center [1096, 486] width 20 height 20
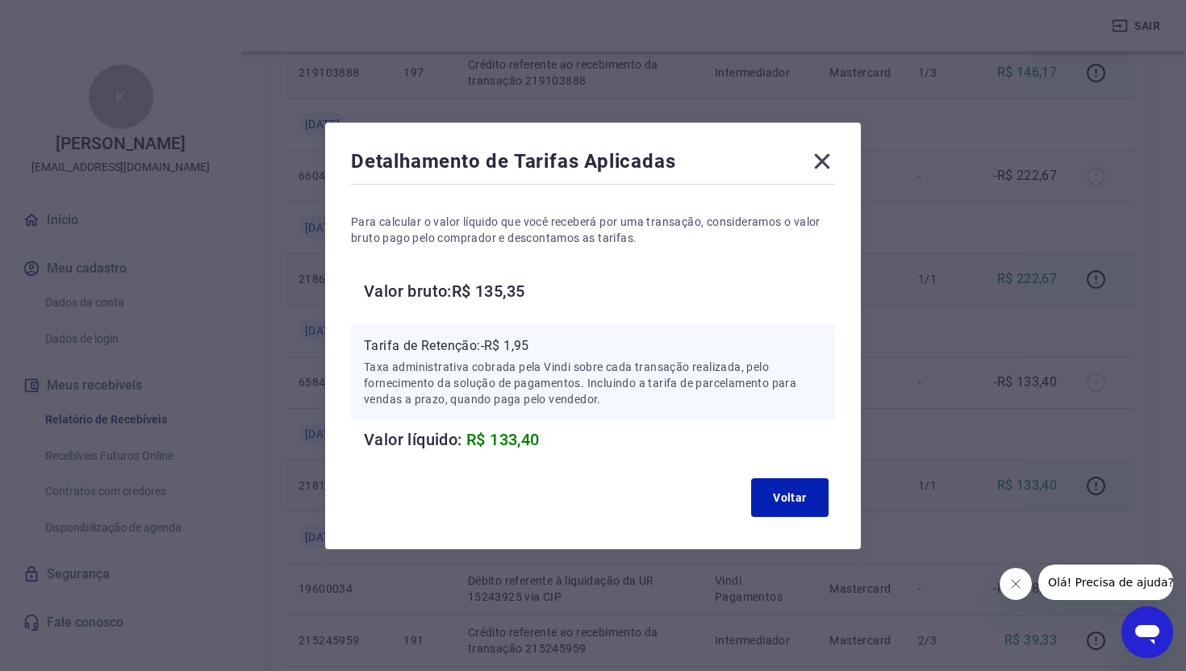
click at [837, 144] on div "Detalhamento de Tarifas Aplicadas Para calcular o valor líquido que você recebe…" at bounding box center [593, 336] width 536 height 427
click at [823, 161] on icon at bounding box center [822, 160] width 15 height 15
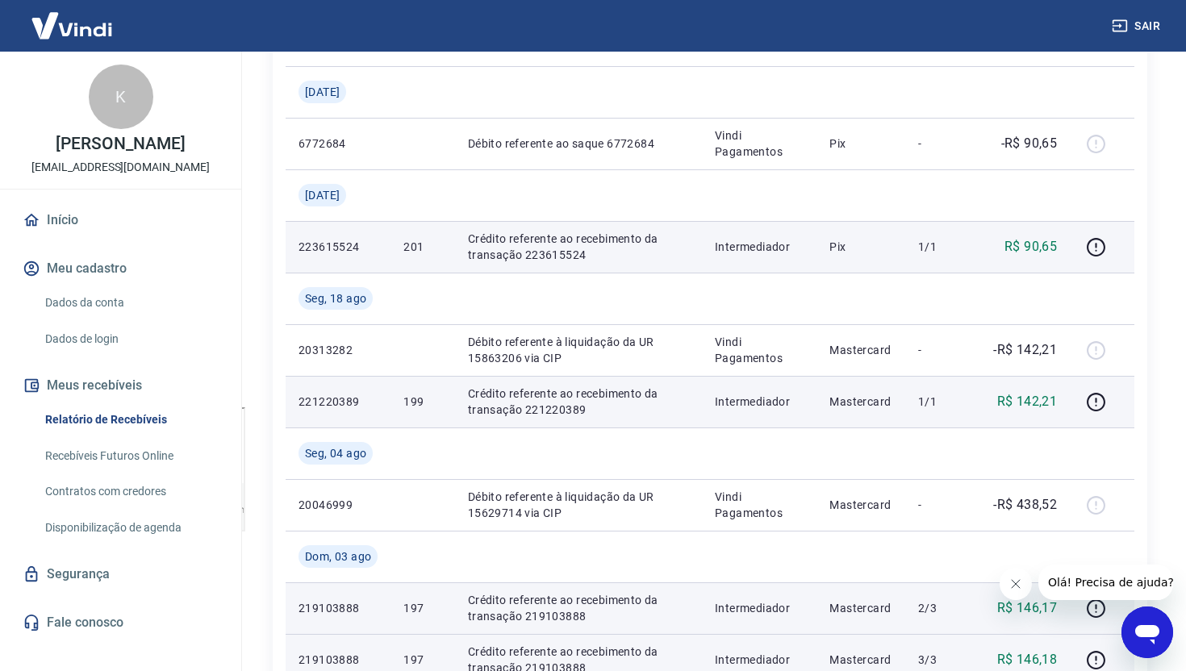
scroll to position [0, 0]
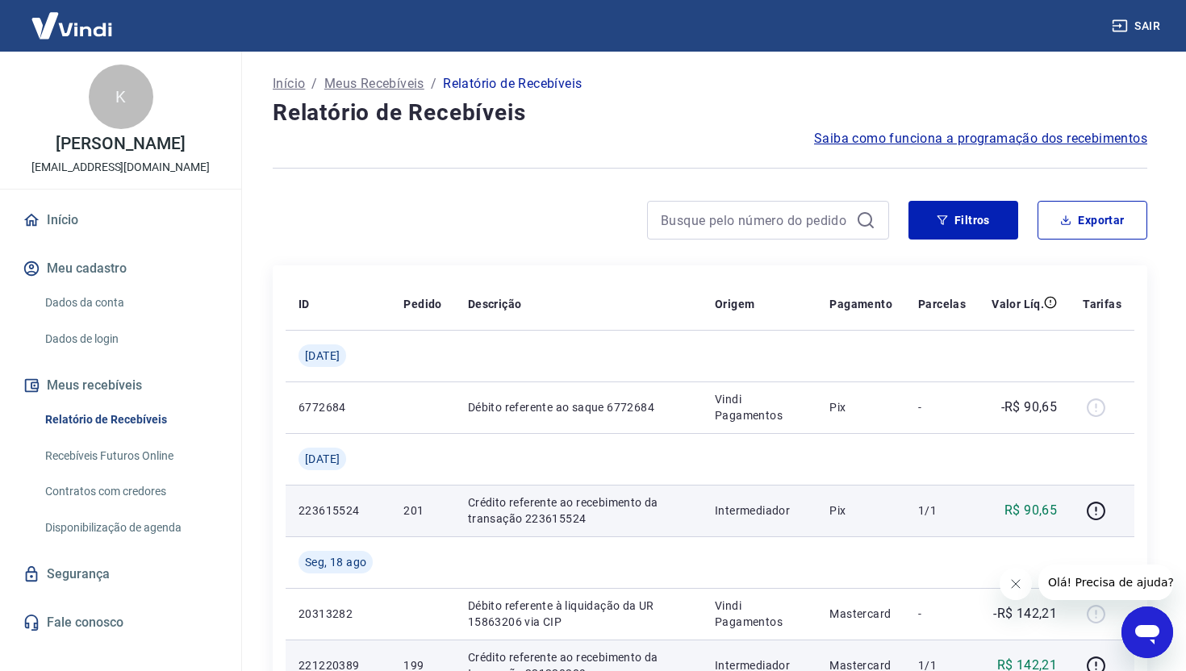
click at [916, 135] on span "Saiba como funciona a programação dos recebimentos" at bounding box center [980, 138] width 333 height 19
click at [127, 155] on div "K [PERSON_NAME] [EMAIL_ADDRESS][DOMAIN_NAME]" at bounding box center [120, 120] width 241 height 137
click at [123, 115] on div "K" at bounding box center [121, 97] width 65 height 65
click at [126, 145] on p "[PERSON_NAME]" at bounding box center [120, 143] width 129 height 17
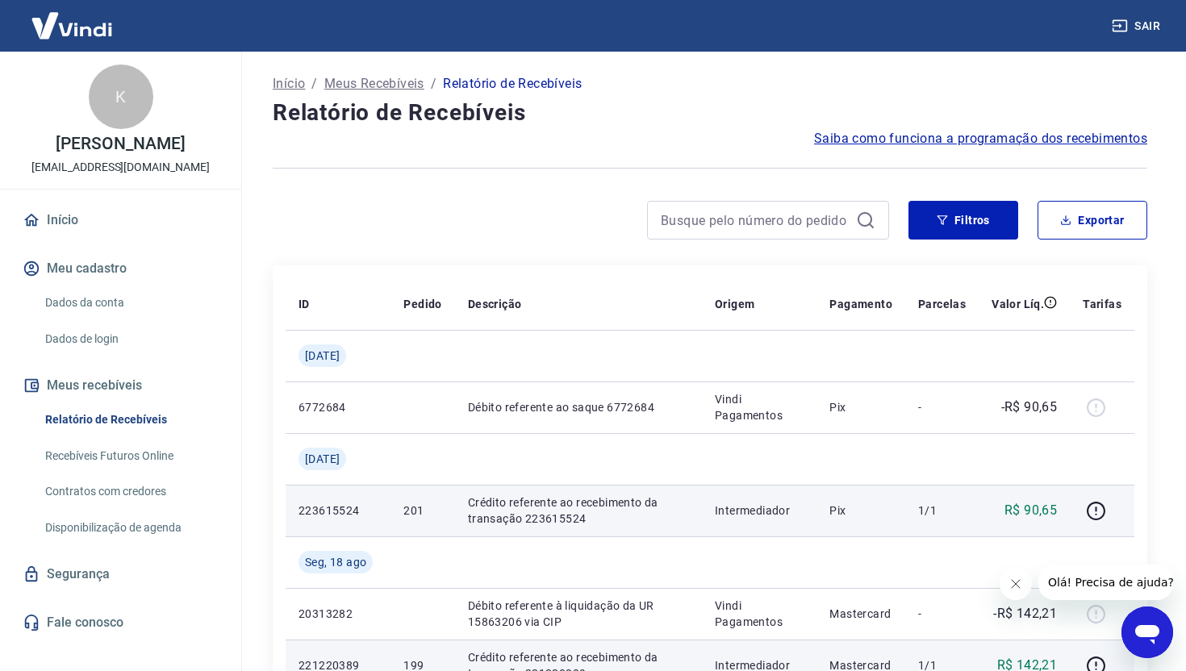
click at [285, 81] on p "Início" at bounding box center [289, 83] width 32 height 19
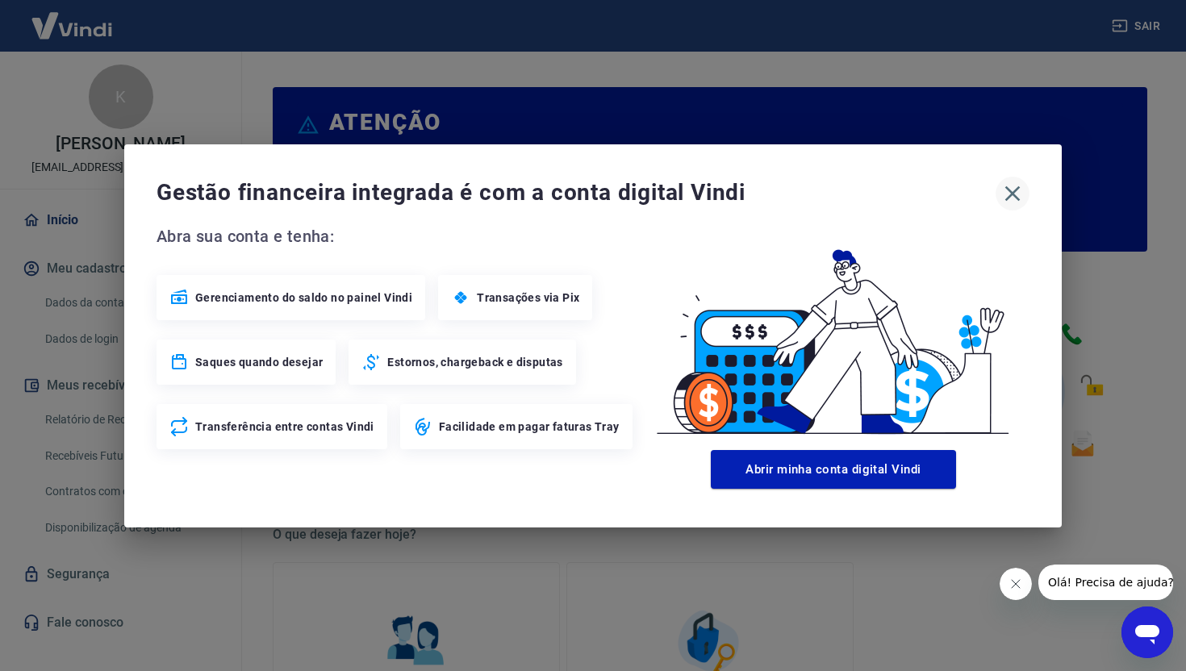
click at [1011, 185] on icon "button" at bounding box center [1012, 194] width 26 height 26
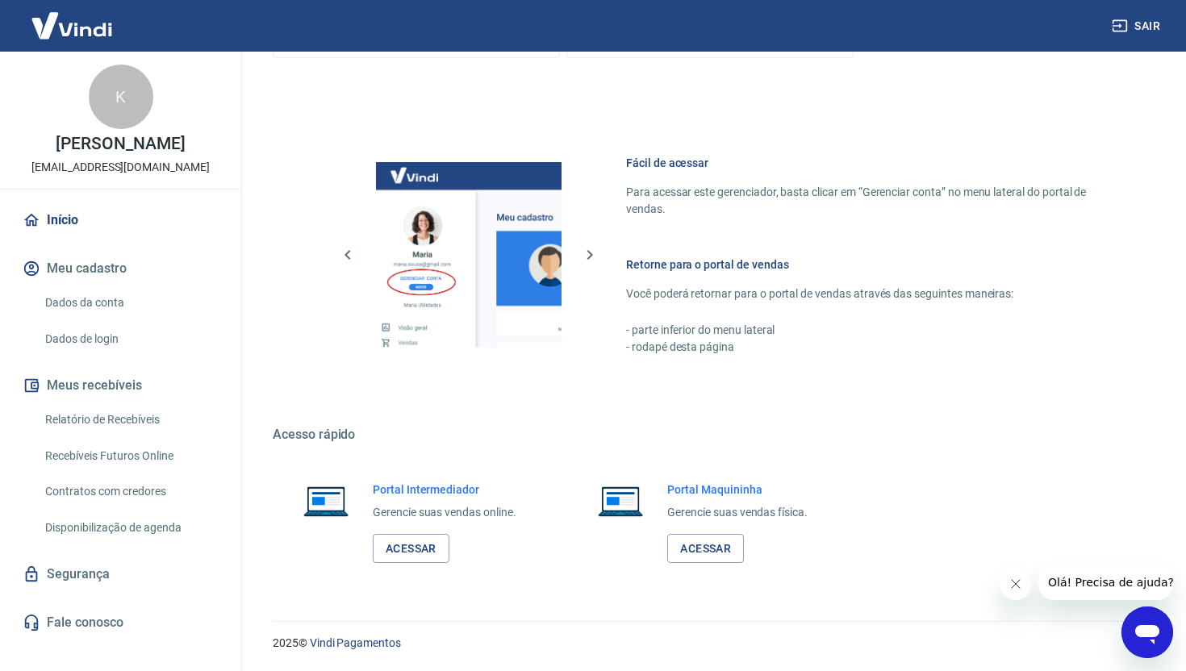
scroll to position [786, 0]
click at [394, 546] on link "Acessar" at bounding box center [411, 549] width 77 height 30
